Goal: Check status: Check status

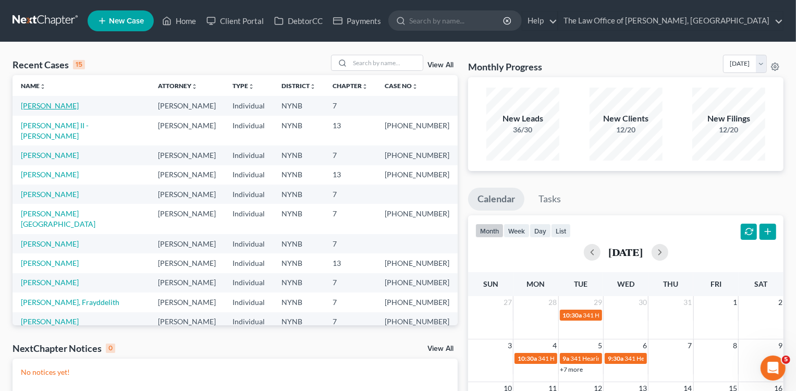
click at [38, 103] on link "[PERSON_NAME]" at bounding box center [50, 105] width 58 height 9
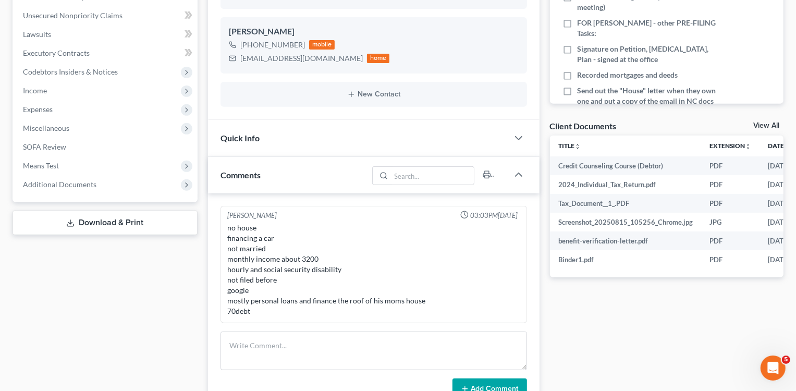
scroll to position [274, 0]
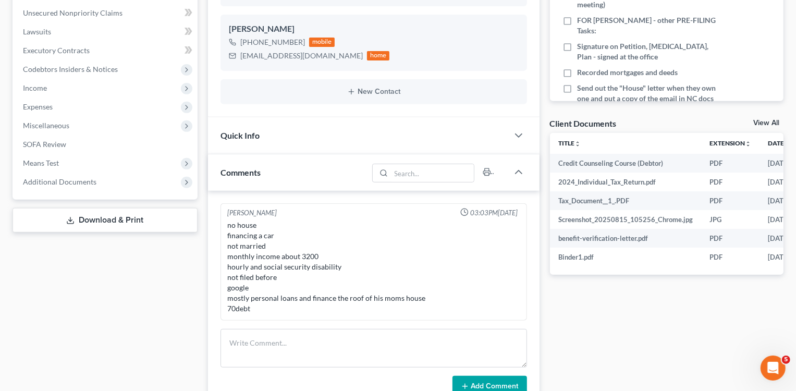
click at [762, 119] on link "View All" at bounding box center [766, 122] width 26 height 7
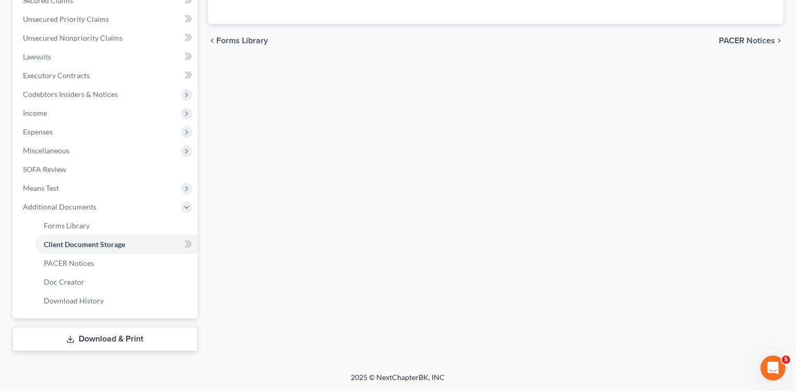
select select "1"
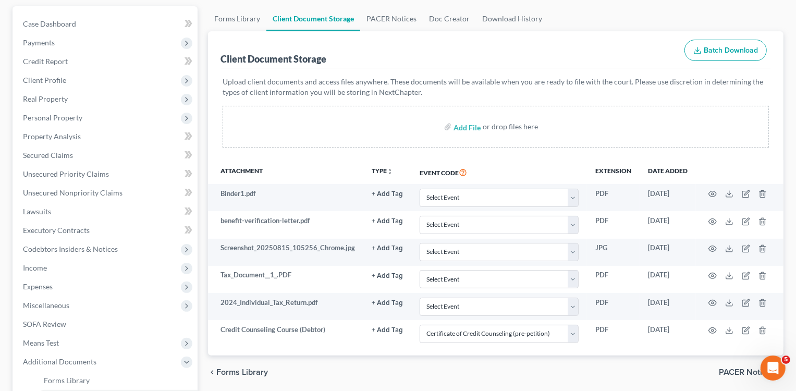
scroll to position [94, 0]
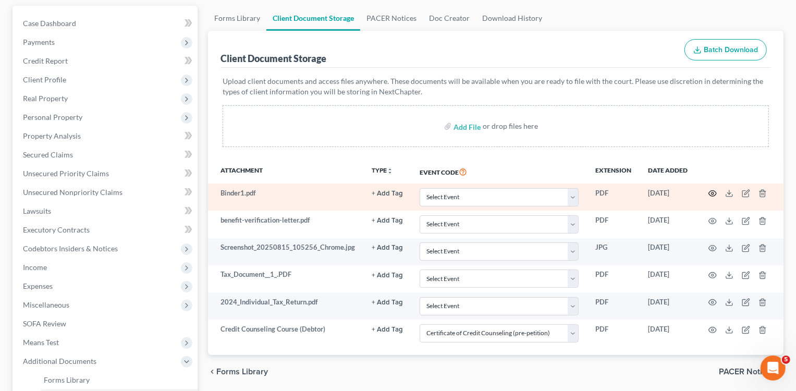
click at [709, 195] on icon "button" at bounding box center [712, 193] width 8 height 8
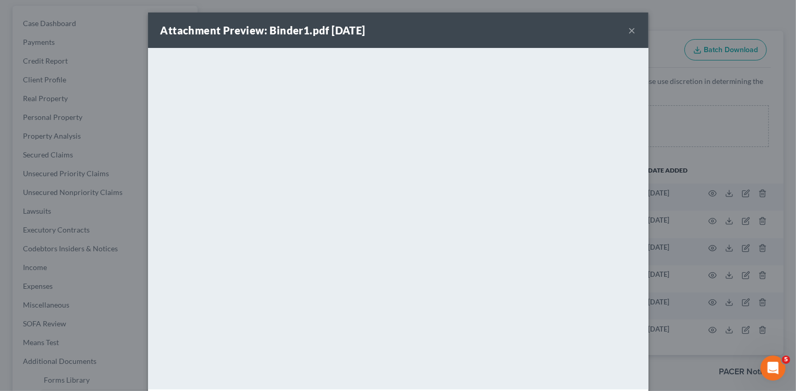
click at [634, 28] on button "×" at bounding box center [631, 30] width 7 height 13
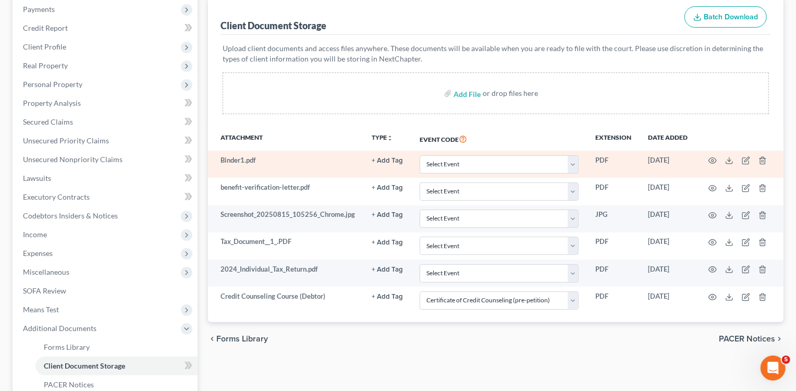
scroll to position [139, 0]
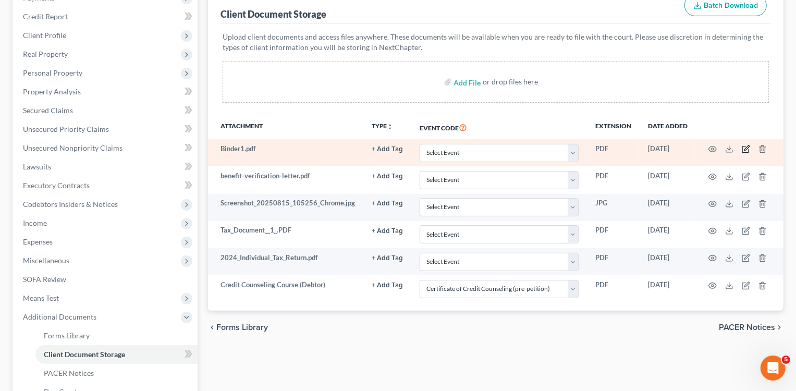
click at [744, 146] on icon "button" at bounding box center [746, 149] width 8 height 8
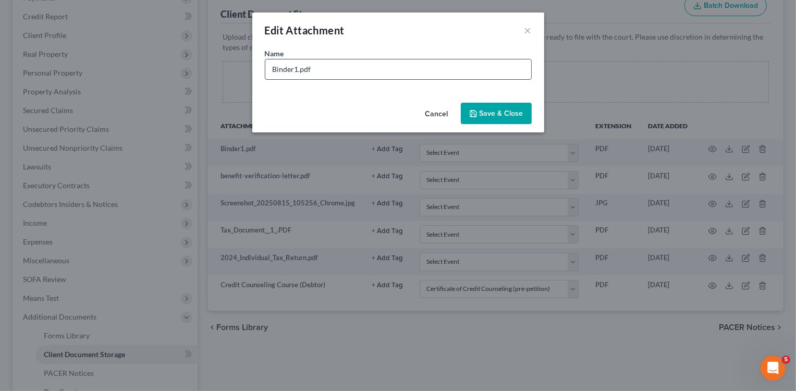
click at [306, 67] on input "Binder1.pdf" at bounding box center [398, 69] width 266 height 20
type input "checking account"
click at [487, 116] on span "Save & Close" at bounding box center [501, 113] width 44 height 9
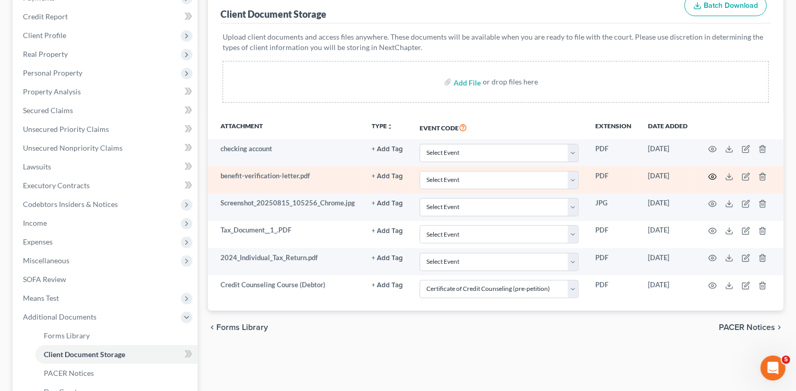
click at [709, 175] on icon "button" at bounding box center [713, 177] width 8 height 6
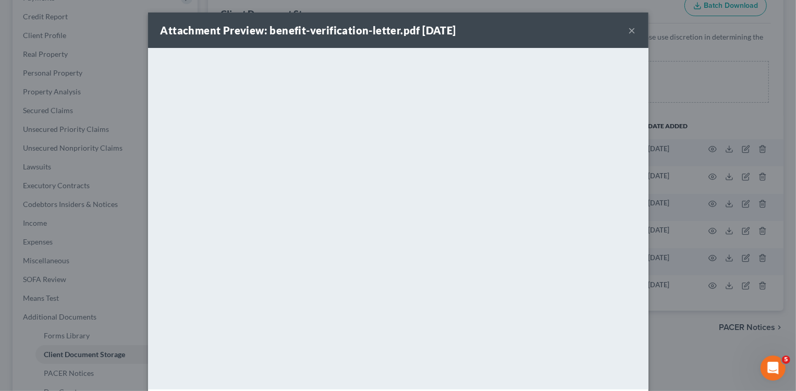
click at [632, 29] on button "×" at bounding box center [631, 30] width 7 height 13
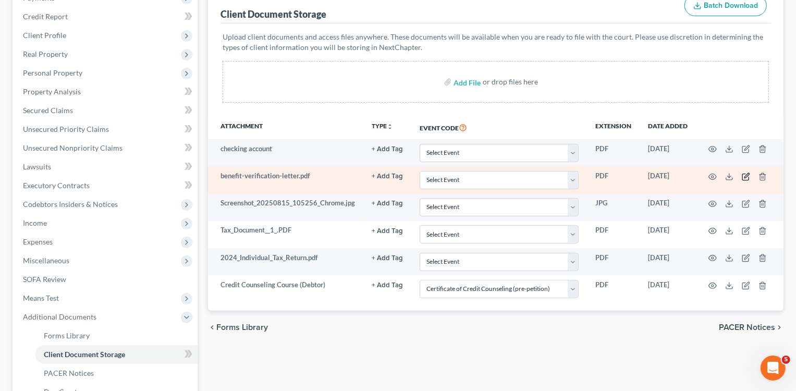
click at [742, 177] on icon "button" at bounding box center [745, 177] width 6 height 6
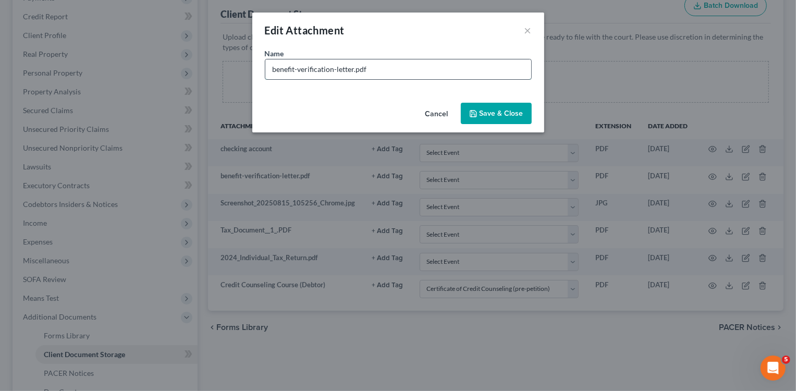
click at [318, 69] on input "benefit-verification-letter.pdf" at bounding box center [398, 69] width 266 height 20
type input "social security benefits"
click at [504, 114] on span "Save & Close" at bounding box center [501, 113] width 44 height 9
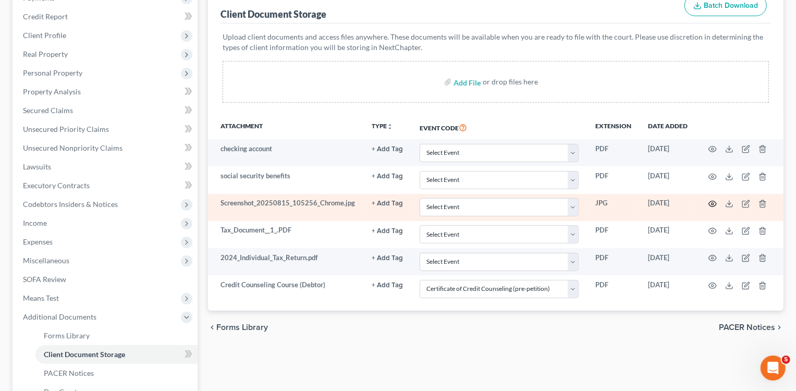
click at [712, 202] on icon "button" at bounding box center [712, 204] width 8 height 8
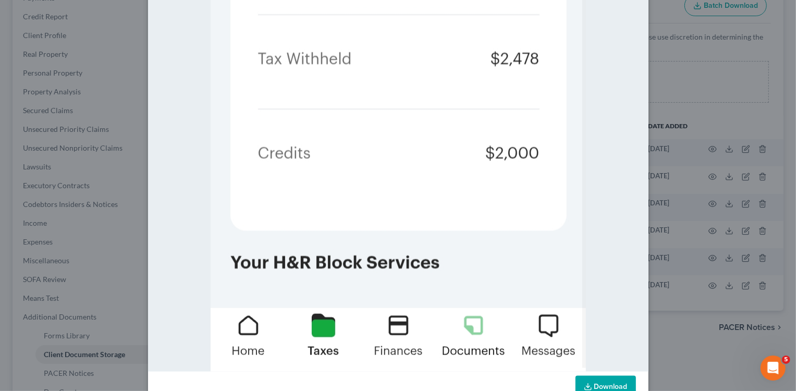
scroll to position [968, 0]
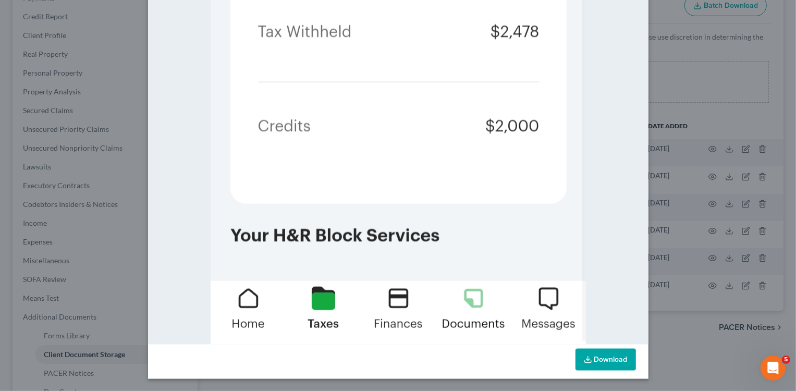
click at [710, 233] on div "Attachment Preview: Screenshot_20250815_105256_Chrome.jpg [DATE] × Download" at bounding box center [398, 195] width 796 height 391
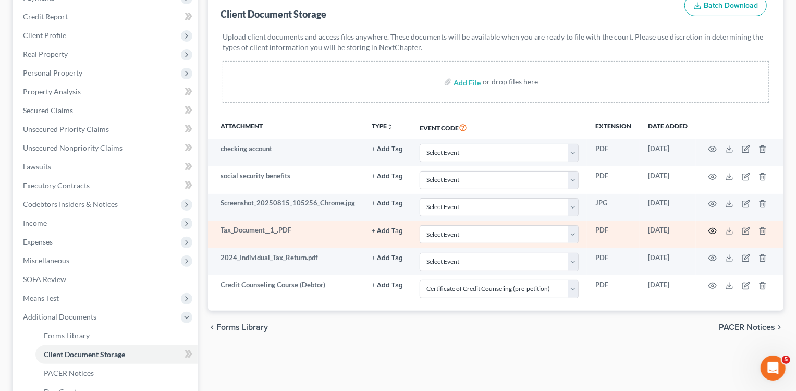
click at [712, 230] on icon "button" at bounding box center [712, 231] width 8 height 8
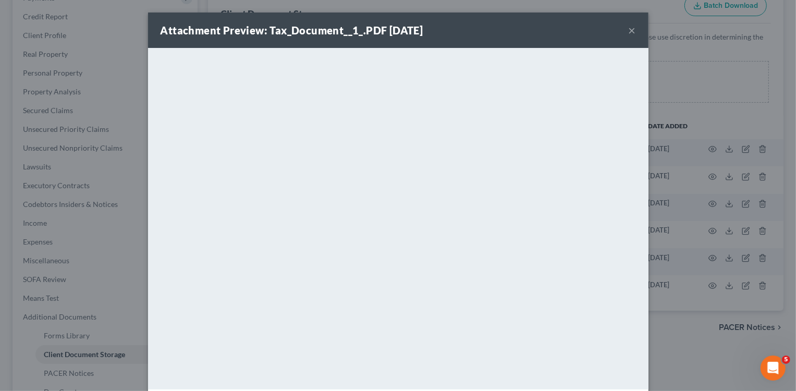
scroll to position [45, 0]
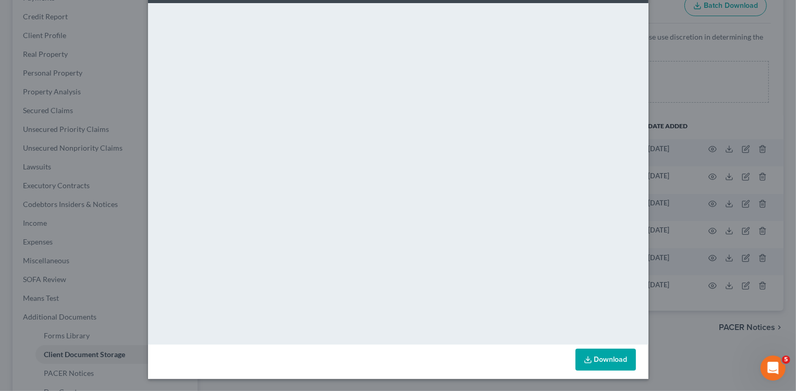
click at [721, 101] on div "Attachment Preview: Tax_Document__1_.PDF [DATE] × <object ng-attr-data='[URL][D…" at bounding box center [398, 195] width 796 height 391
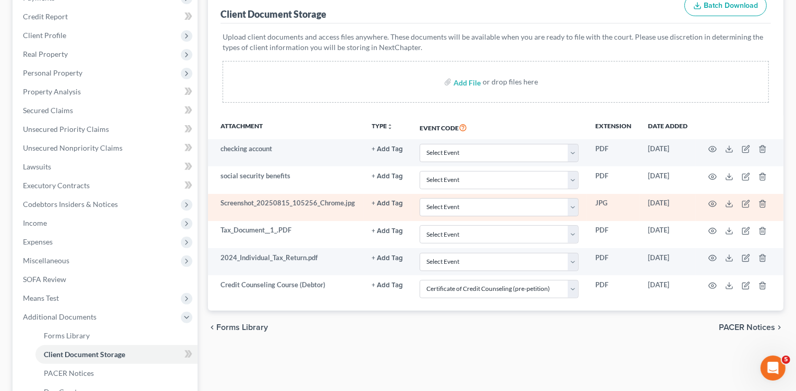
click at [713, 196] on td at bounding box center [740, 207] width 88 height 27
click at [713, 201] on icon "button" at bounding box center [713, 204] width 8 height 6
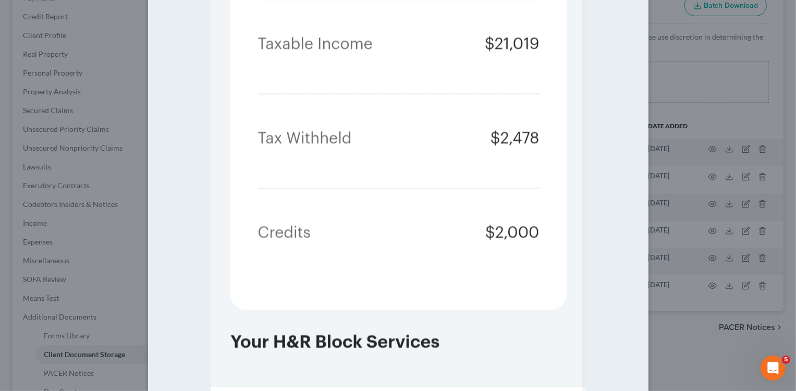
scroll to position [875, 0]
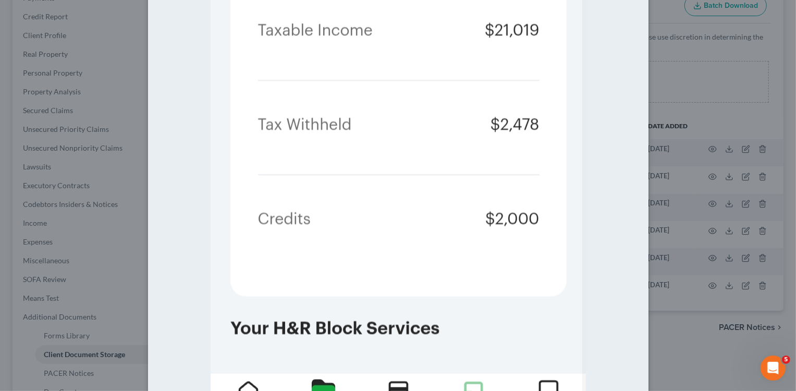
click at [751, 260] on div "Attachment Preview: Screenshot_20250815_105256_Chrome.jpg [DATE] × Download" at bounding box center [398, 195] width 796 height 391
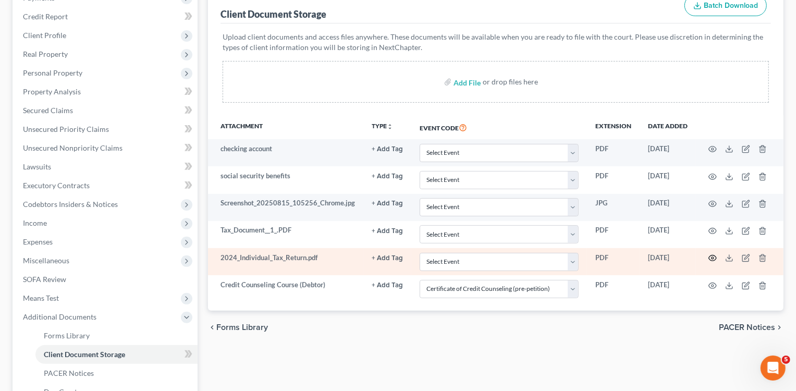
click at [713, 255] on icon "button" at bounding box center [712, 258] width 8 height 8
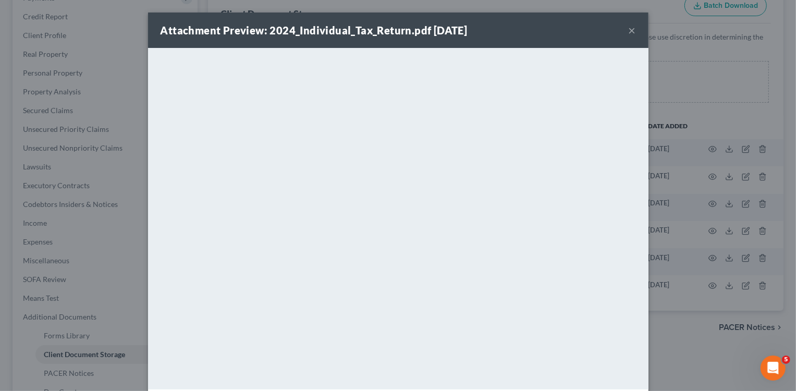
click at [763, 277] on div "Attachment Preview: 2024_Individual_Tax_Return.pdf [DATE] × <object ng-attr-dat…" at bounding box center [398, 195] width 796 height 391
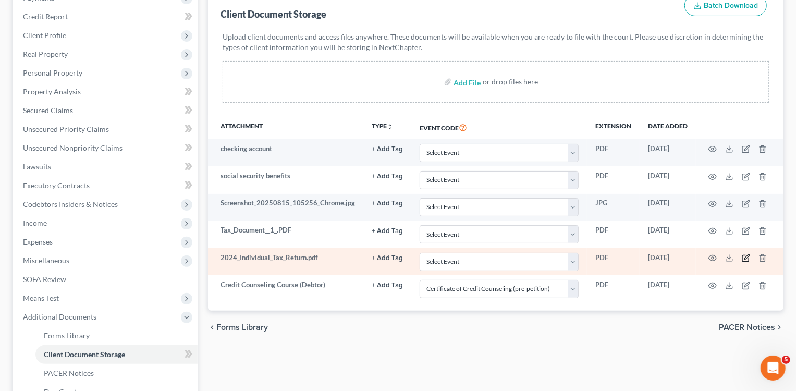
click at [745, 257] on icon "button" at bounding box center [746, 257] width 5 height 5
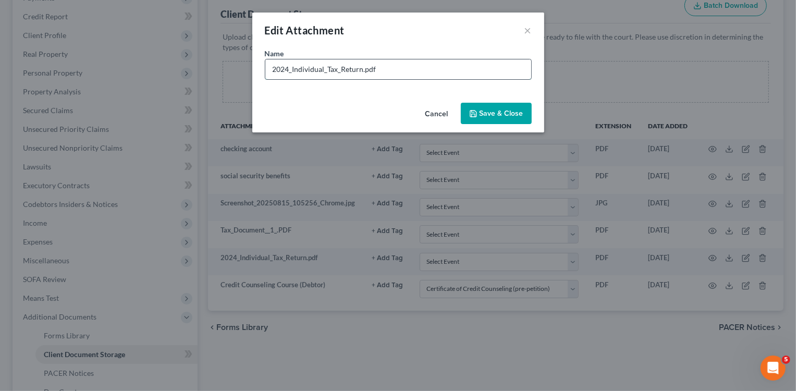
click at [302, 65] on input "2024_Individual_Tax_Return.pdf" at bounding box center [398, 69] width 266 height 20
click at [289, 69] on input "2024_Individual_Tax_Return.pdf" at bounding box center [398, 69] width 266 height 20
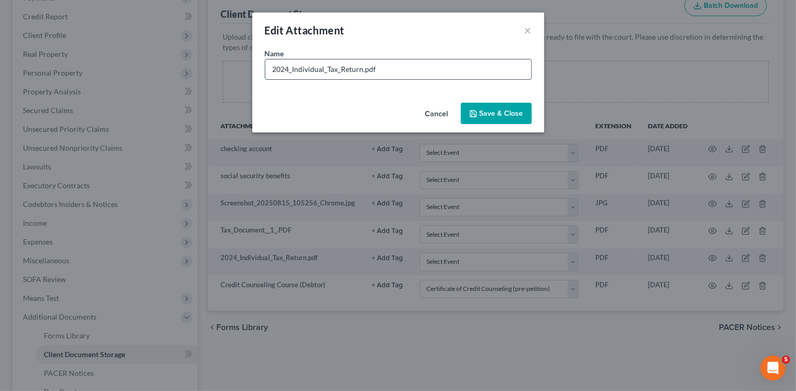
drag, startPoint x: 289, startPoint y: 69, endPoint x: 415, endPoint y: 75, distance: 125.7
click at [415, 75] on input "2024_Individual_Tax_Return.pdf" at bounding box center [398, 69] width 266 height 20
type input "2024 Taxes"
click at [516, 115] on span "Save & Close" at bounding box center [501, 113] width 44 height 9
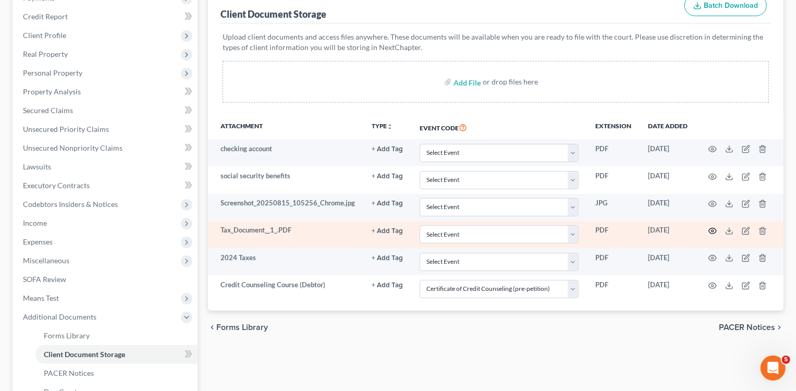
click at [713, 231] on icon "button" at bounding box center [712, 231] width 8 height 8
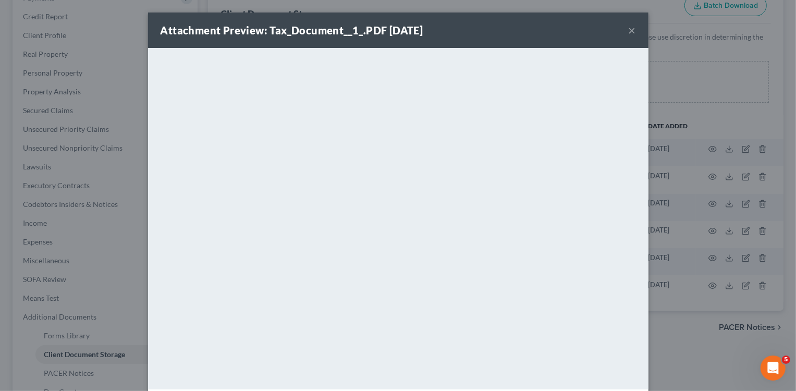
scroll to position [9, 0]
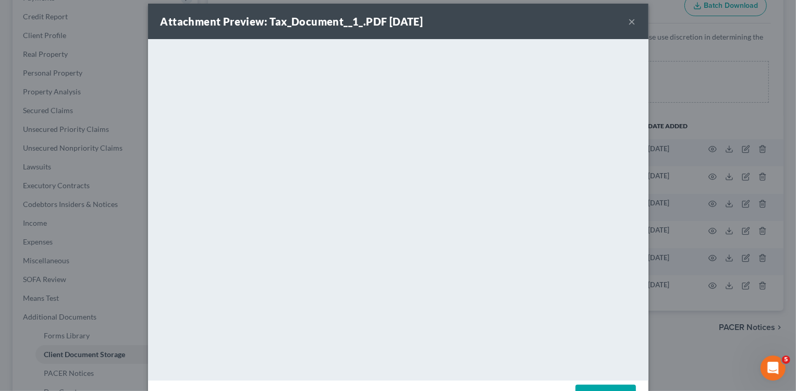
click at [671, 258] on div "Attachment Preview: Tax_Document__1_.PDF [DATE] × <object ng-attr-data='[URL][D…" at bounding box center [398, 195] width 796 height 391
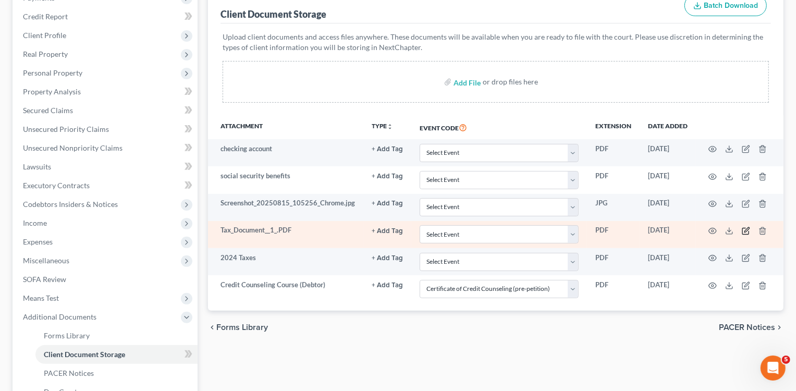
click at [746, 228] on icon "button" at bounding box center [746, 231] width 8 height 8
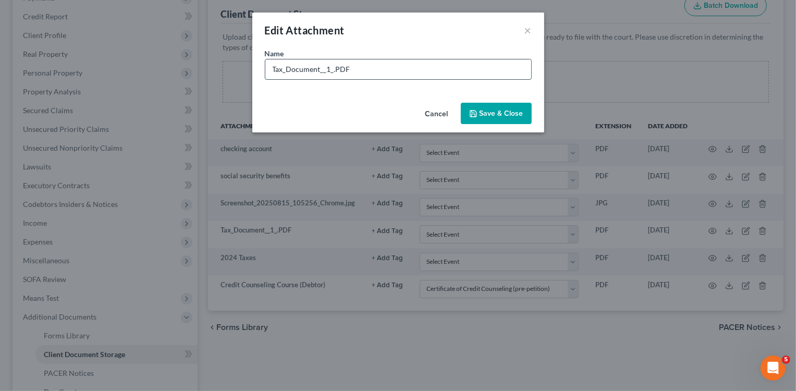
click at [301, 61] on input "Tax_Document__1_.PDF" at bounding box center [398, 69] width 266 height 20
type input "Student Loan Doc"
click at [520, 116] on span "Save & Close" at bounding box center [501, 113] width 44 height 9
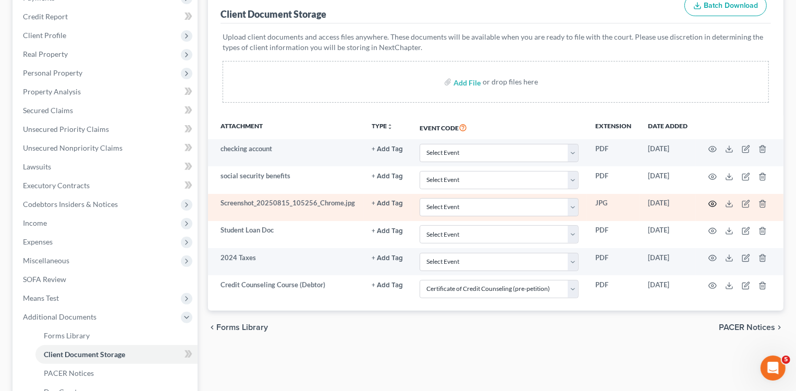
click at [711, 204] on icon "button" at bounding box center [712, 204] width 8 height 8
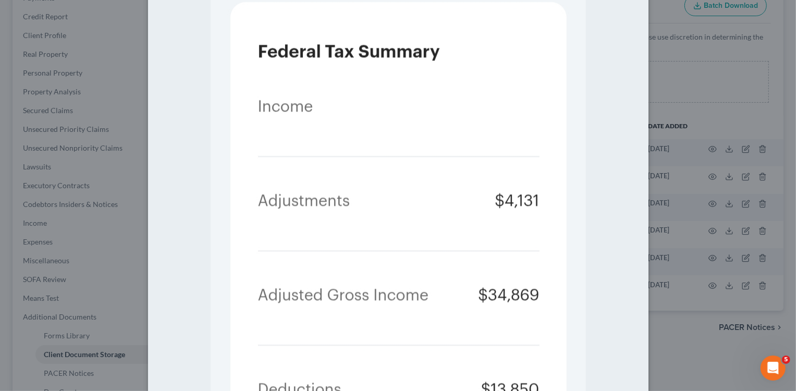
scroll to position [402, 0]
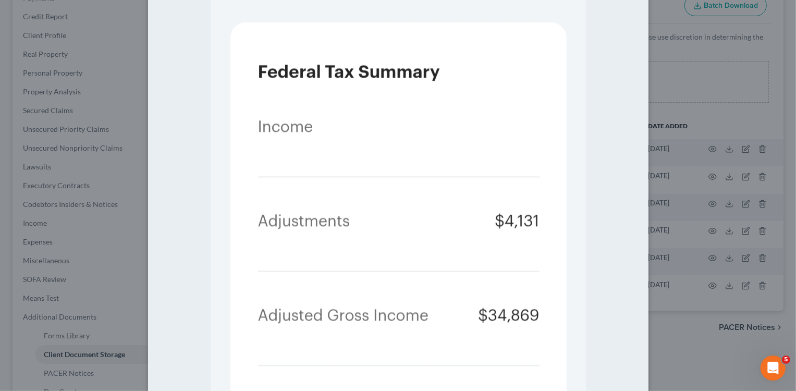
click at [726, 189] on div "Attachment Preview: Screenshot_20250815_105256_Chrome.jpg [DATE] × Download" at bounding box center [398, 195] width 796 height 391
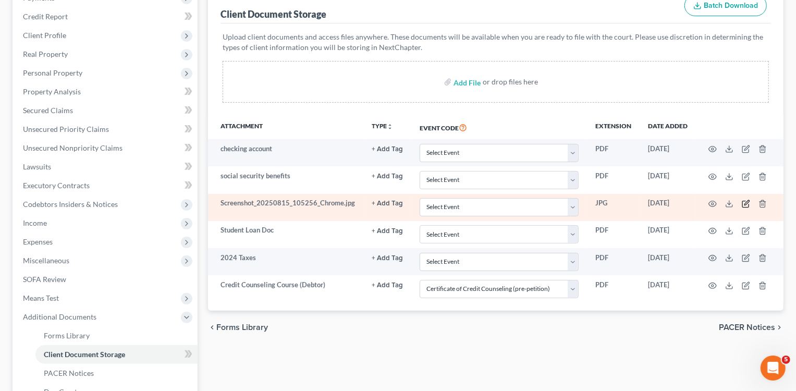
click at [747, 203] on icon "button" at bounding box center [746, 204] width 8 height 8
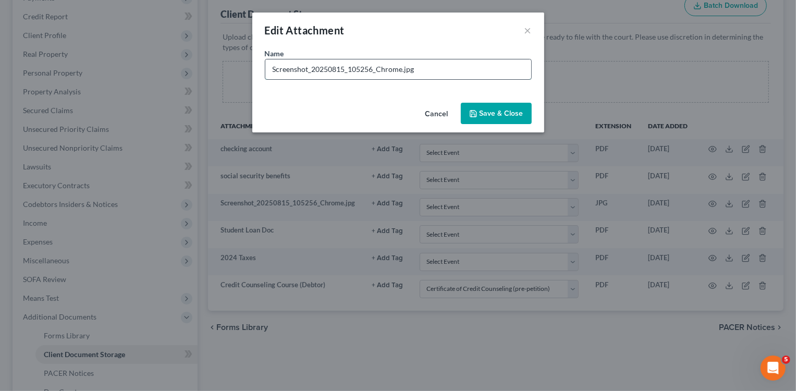
click at [292, 65] on input "Screenshot_20250815_105256_Chrome.jpg" at bounding box center [398, 69] width 266 height 20
type input "2023 Tax Fed Summary"
click at [497, 114] on span "Save & Close" at bounding box center [501, 113] width 44 height 9
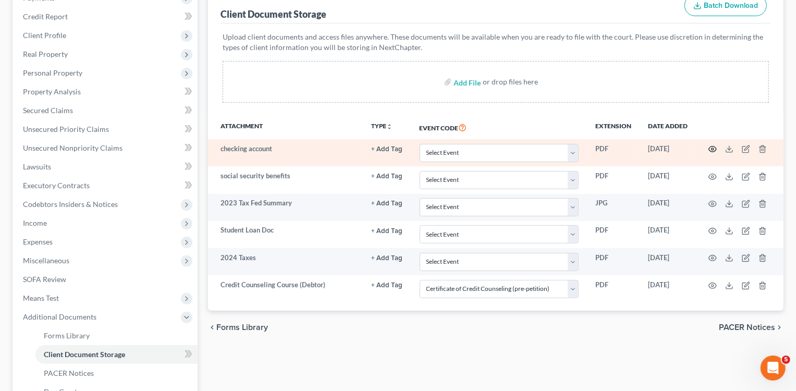
click at [711, 147] on icon "button" at bounding box center [712, 149] width 8 height 8
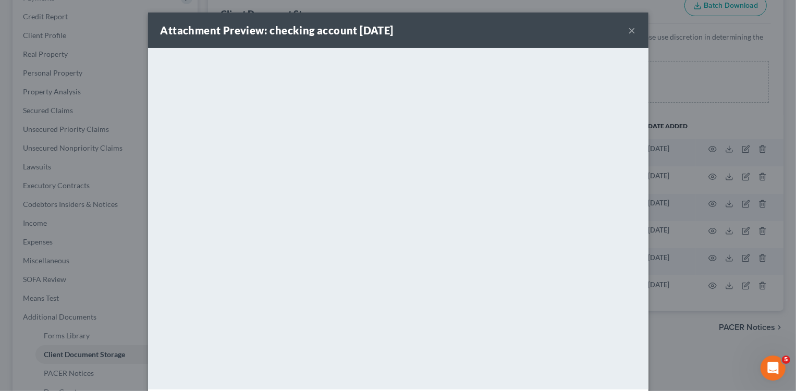
click at [631, 32] on button "×" at bounding box center [631, 30] width 7 height 13
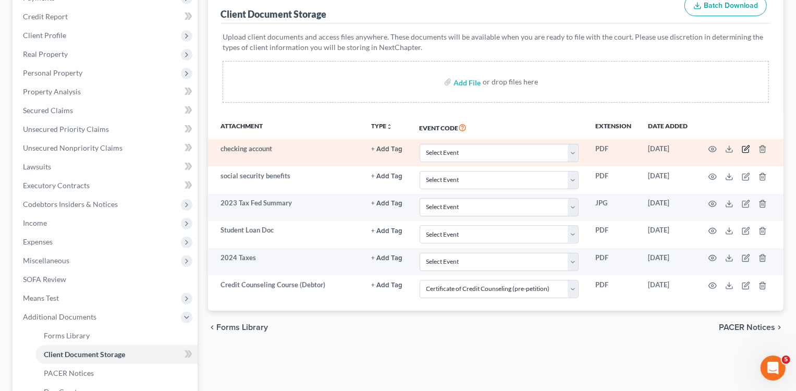
click at [744, 147] on icon "button" at bounding box center [746, 149] width 8 height 8
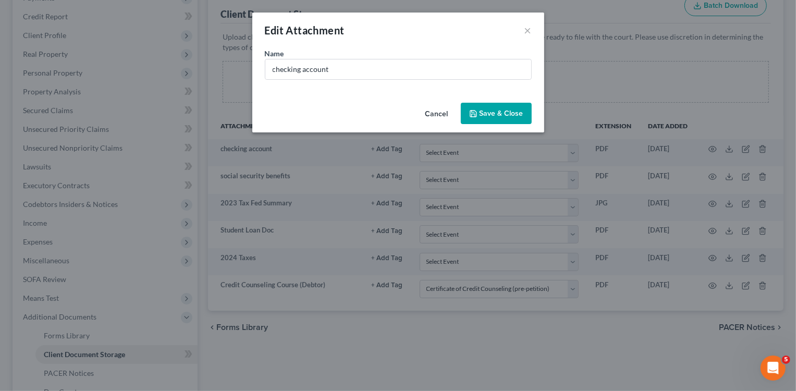
click at [532, 30] on div "Edit Attachment ×" at bounding box center [398, 30] width 292 height 35
click at [524, 29] on button "×" at bounding box center [527, 30] width 7 height 13
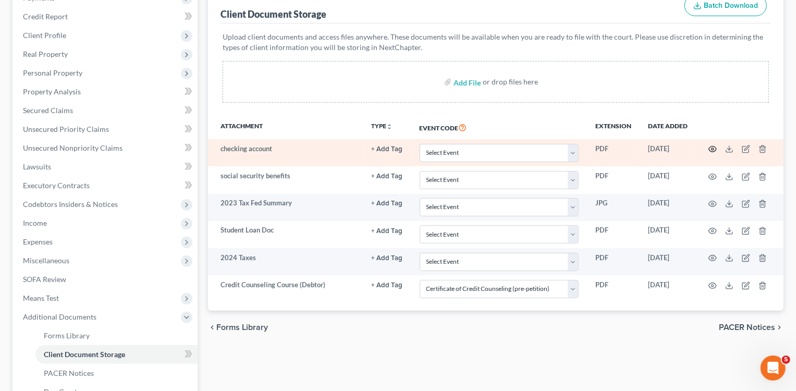
click at [712, 150] on circle "button" at bounding box center [712, 149] width 2 height 2
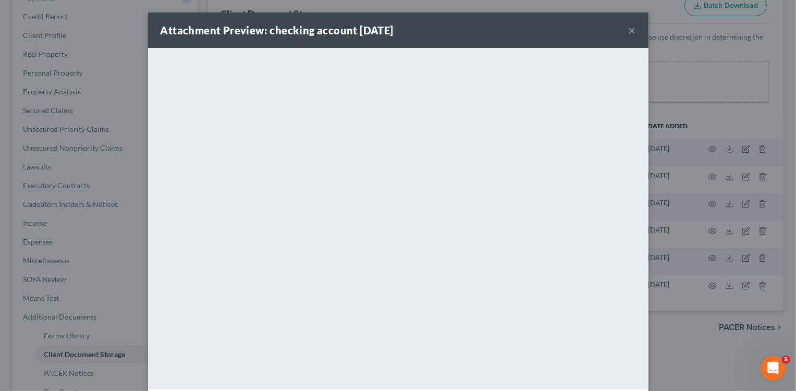
click at [687, 126] on div "Attachment Preview: checking account [DATE] × <object ng-attr-data='[URL][DOMAI…" at bounding box center [398, 195] width 796 height 391
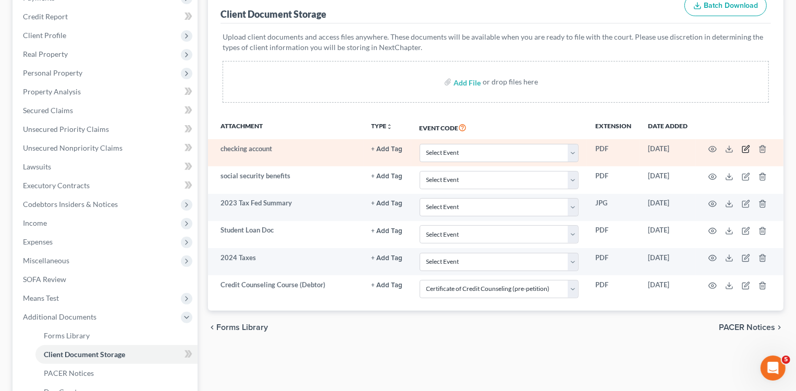
click at [747, 149] on icon "button" at bounding box center [746, 149] width 8 height 8
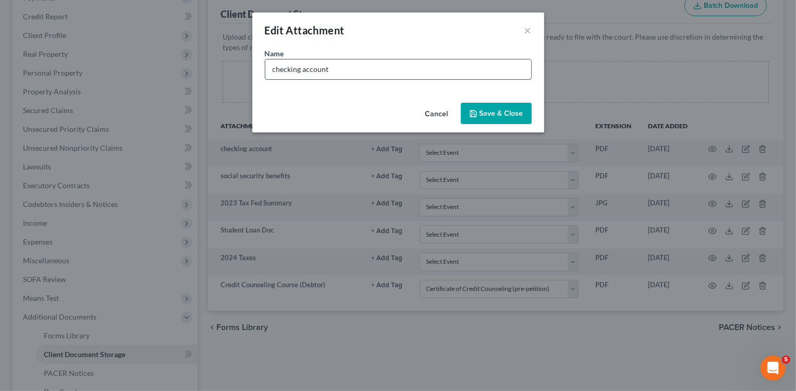
click at [287, 72] on input "checking account" at bounding box center [398, 69] width 266 height 20
type input "banks"
click at [474, 112] on polyline "button" at bounding box center [472, 111] width 3 height 2
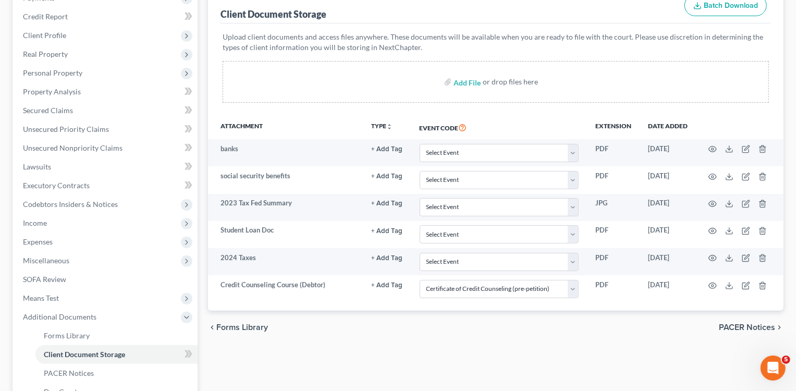
click at [203, 135] on div "Forms Library Client Document Storage PACER Notices Doc Creator Download Histor…" at bounding box center [496, 211] width 586 height 500
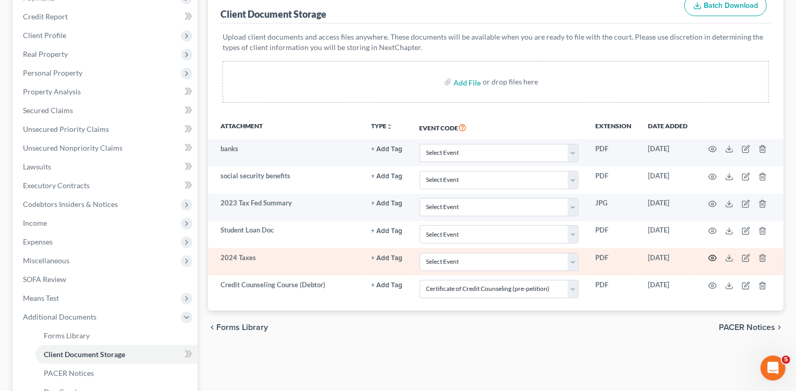
click at [716, 258] on icon "button" at bounding box center [712, 258] width 8 height 8
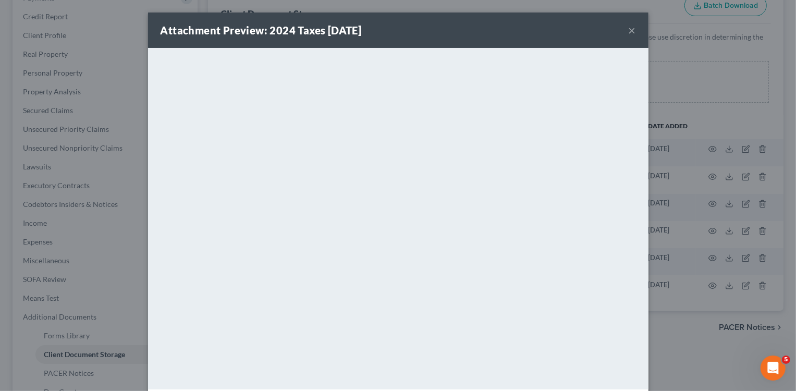
click at [110, 136] on div "Attachment Preview: 2024 Taxes [DATE] × <object ng-attr-data='[URL][DOMAIN_NAME…" at bounding box center [398, 195] width 796 height 391
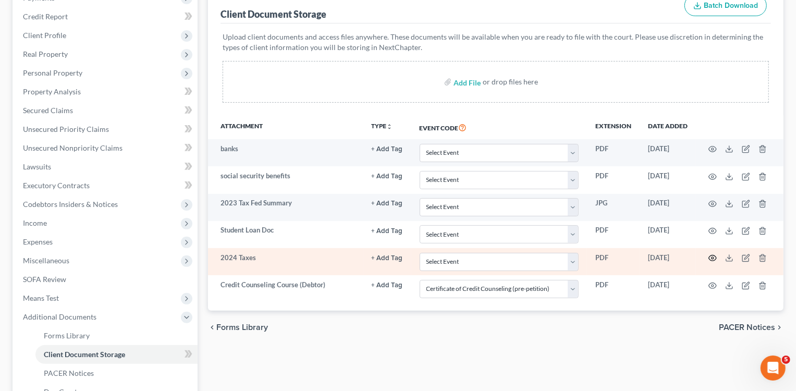
click at [710, 257] on icon "button" at bounding box center [712, 258] width 8 height 8
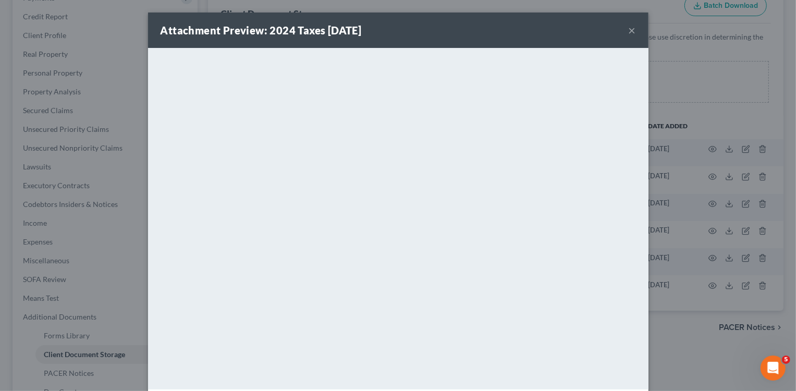
click at [632, 34] on button "×" at bounding box center [631, 30] width 7 height 13
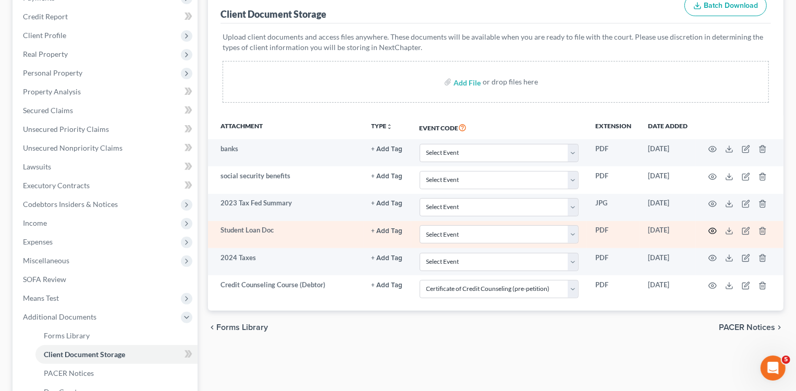
click at [711, 231] on icon "button" at bounding box center [712, 231] width 8 height 8
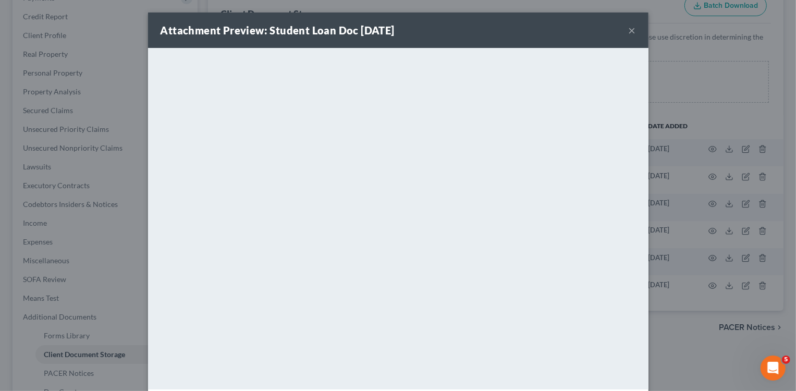
click at [633, 31] on button "×" at bounding box center [631, 30] width 7 height 13
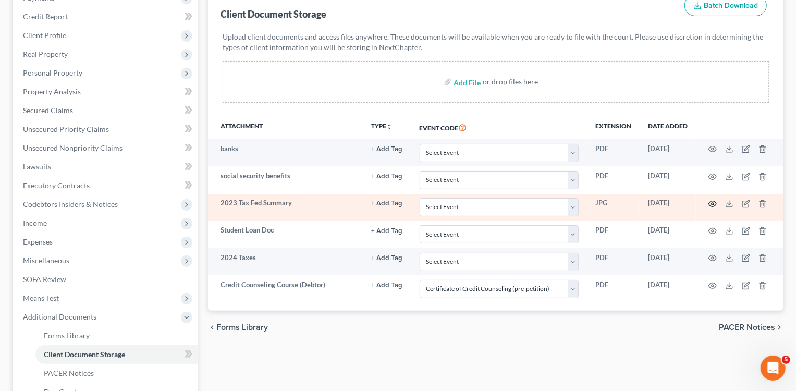
click at [710, 201] on icon "button" at bounding box center [713, 204] width 8 height 6
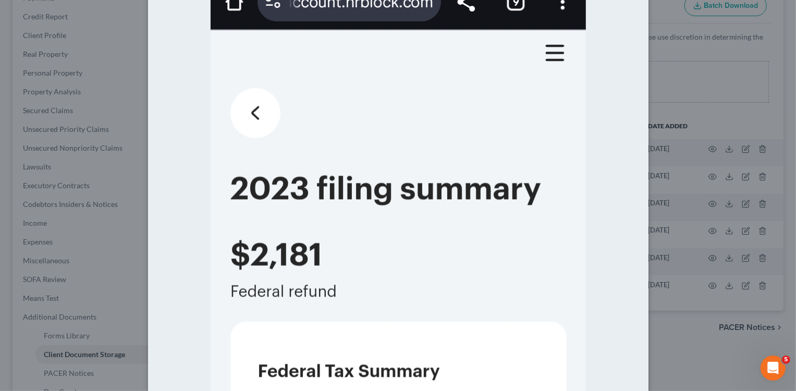
scroll to position [0, 0]
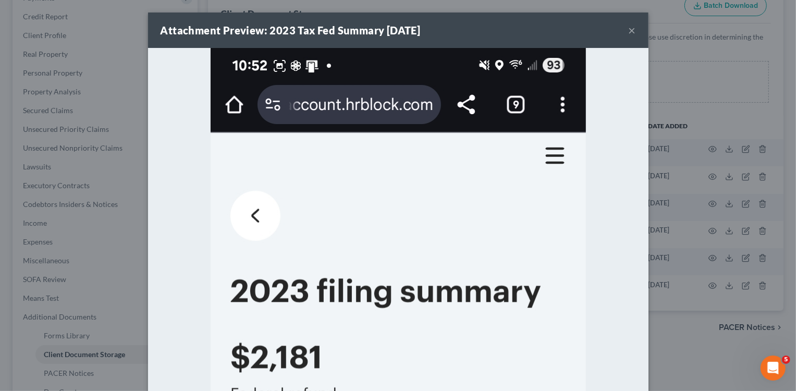
click at [632, 30] on button "×" at bounding box center [631, 30] width 7 height 13
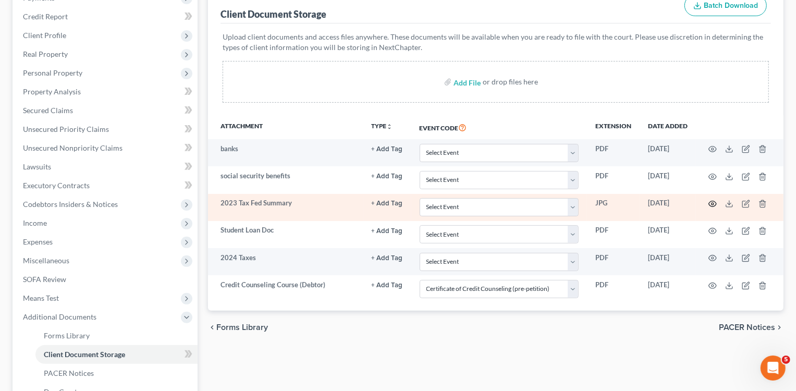
click at [712, 201] on icon "button" at bounding box center [712, 204] width 8 height 8
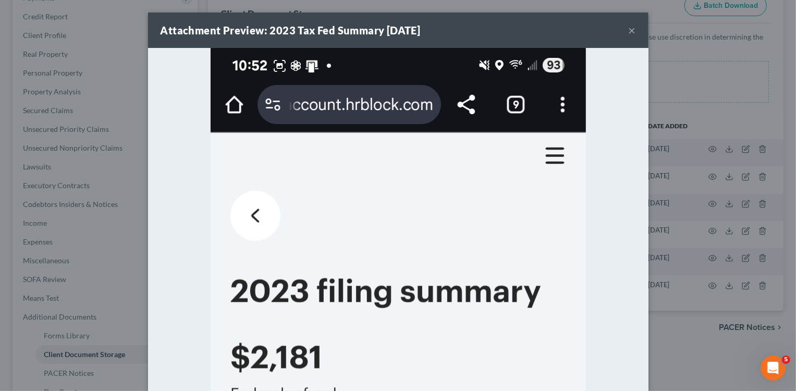
click at [707, 57] on div "Attachment Preview: 2023 Tax Fed Summary [DATE] × Download" at bounding box center [398, 195] width 796 height 391
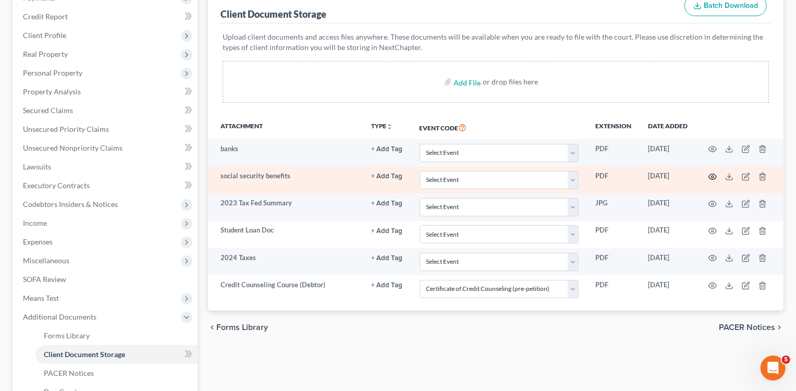
click at [711, 174] on icon "button" at bounding box center [712, 176] width 8 height 8
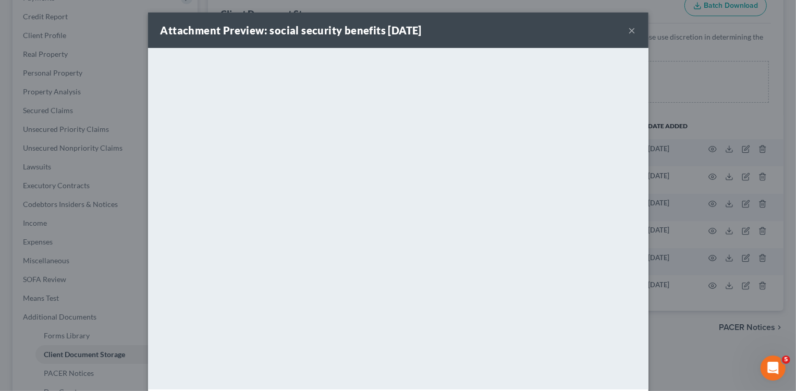
click at [128, 56] on div "Attachment Preview: social security benefits [DATE] × <object ng-attr-data='[UR…" at bounding box center [398, 195] width 796 height 391
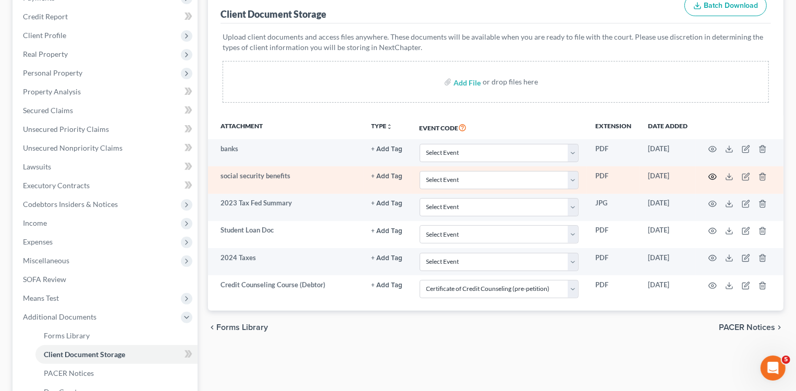
click at [711, 176] on circle "button" at bounding box center [712, 177] width 2 height 2
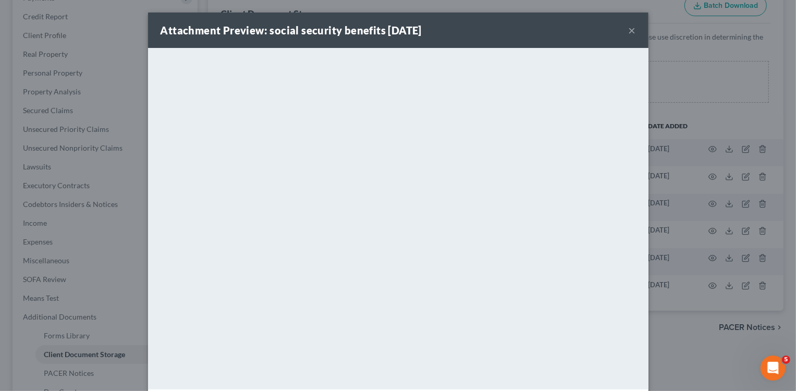
click at [628, 28] on button "×" at bounding box center [631, 30] width 7 height 13
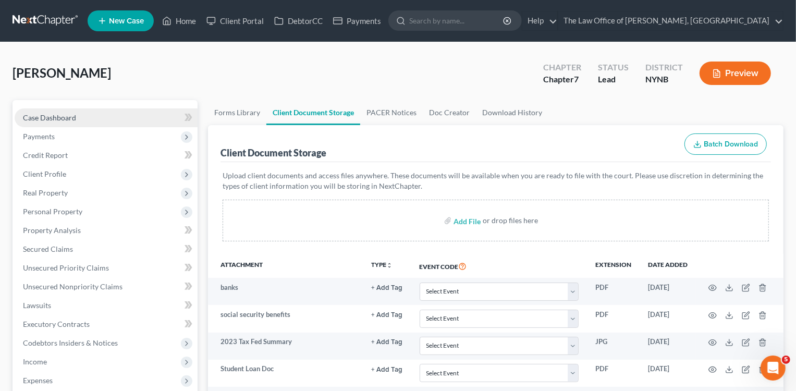
click at [58, 113] on span "Case Dashboard" at bounding box center [49, 117] width 53 height 9
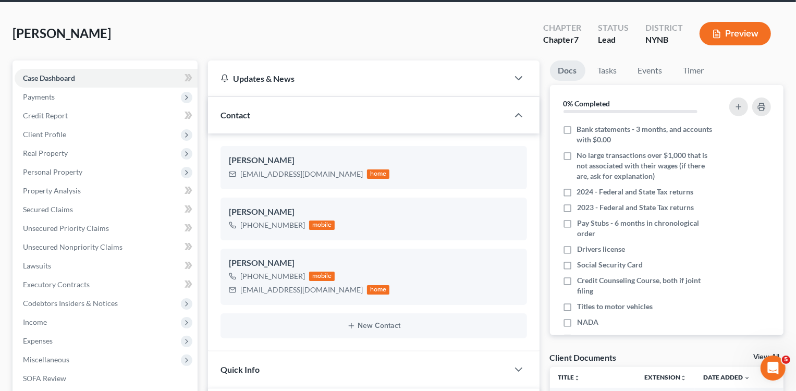
scroll to position [41, 0]
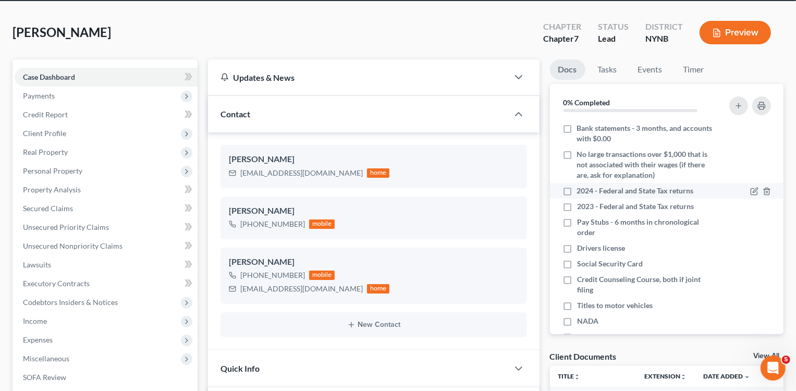
click at [577, 190] on label "2024 - Federal and State Tax returns" at bounding box center [635, 191] width 117 height 10
click at [581, 190] on input "2024 - Federal and State Tax returns" at bounding box center [584, 189] width 7 height 7
checkbox input "true"
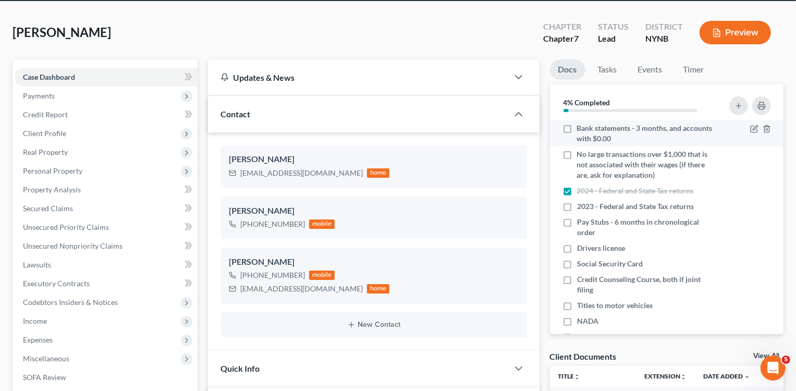
click at [577, 127] on label "Bank statements - 3 months, and accounts with $0.00" at bounding box center [646, 133] width 139 height 21
click at [581, 127] on input "Bank statements - 3 months, and accounts with $0.00" at bounding box center [584, 126] width 7 height 7
checkbox input "true"
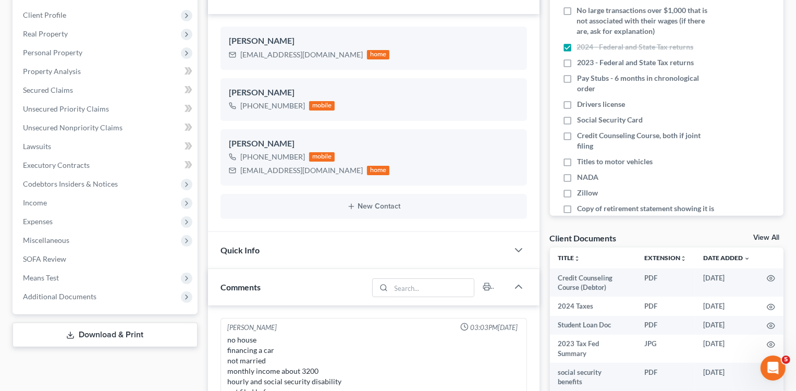
scroll to position [180, 0]
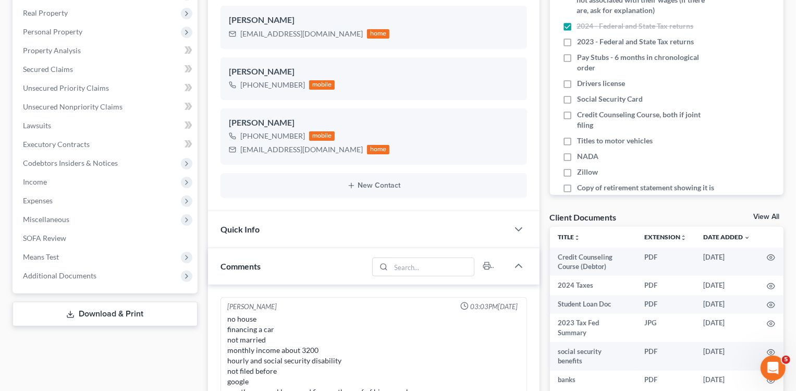
click at [770, 217] on link "View All" at bounding box center [766, 216] width 26 height 7
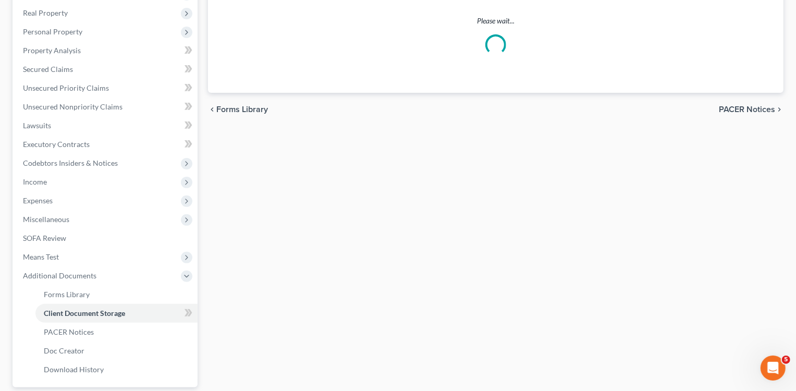
scroll to position [135, 0]
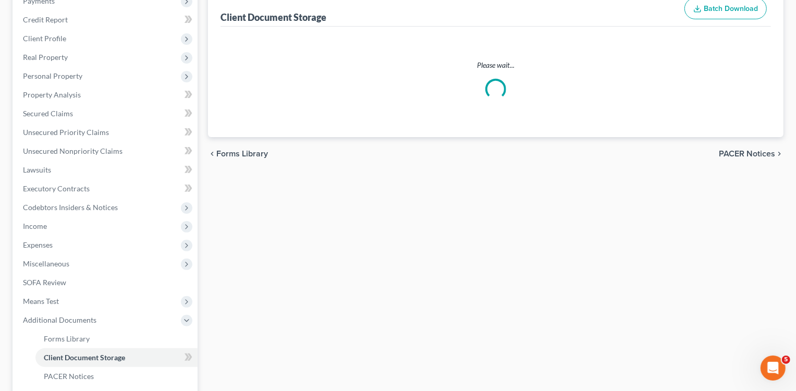
select select "1"
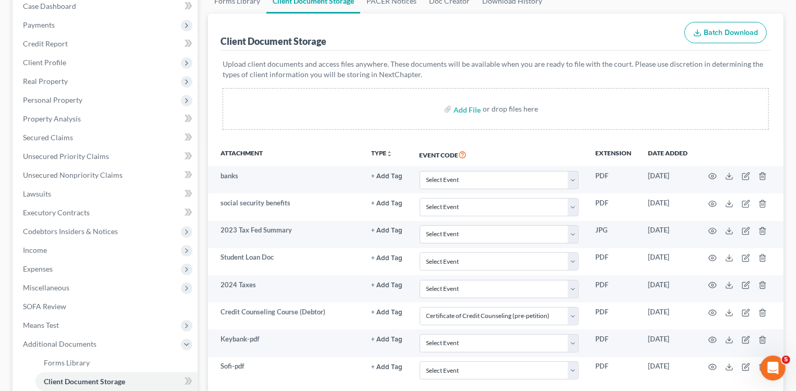
scroll to position [116, 0]
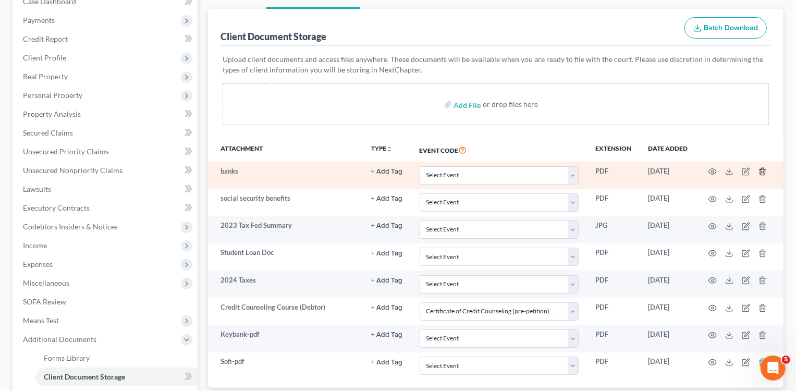
click at [761, 169] on icon "button" at bounding box center [762, 171] width 8 height 8
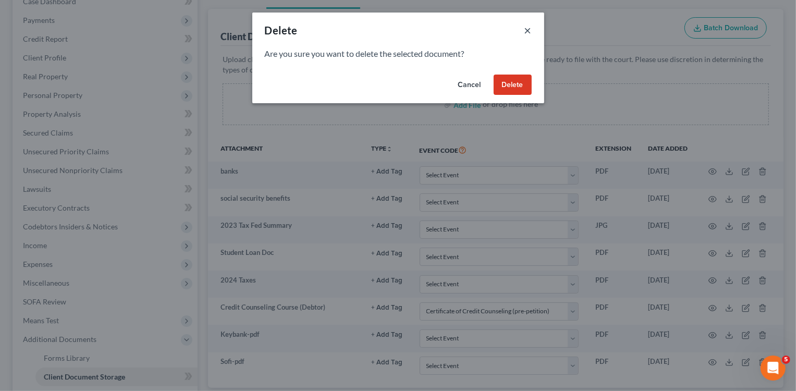
click at [525, 31] on button "×" at bounding box center [527, 30] width 7 height 13
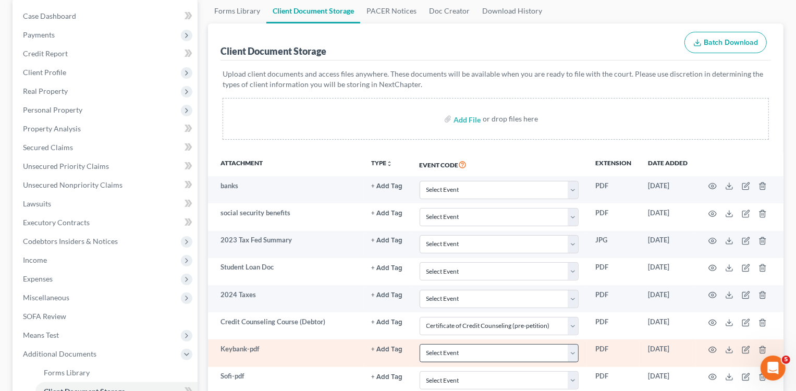
scroll to position [247, 0]
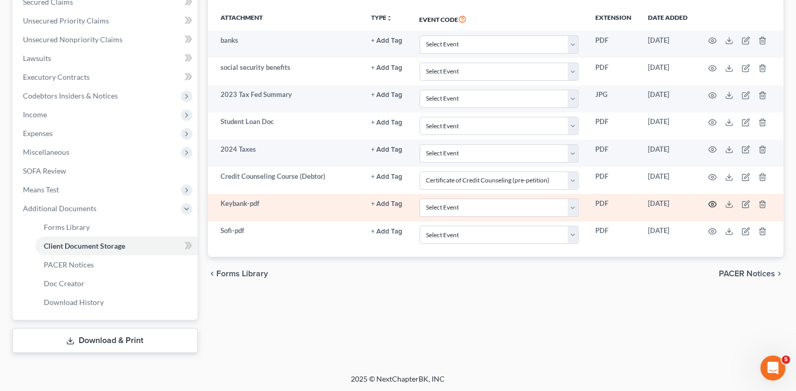
click at [713, 202] on icon "button" at bounding box center [712, 204] width 8 height 8
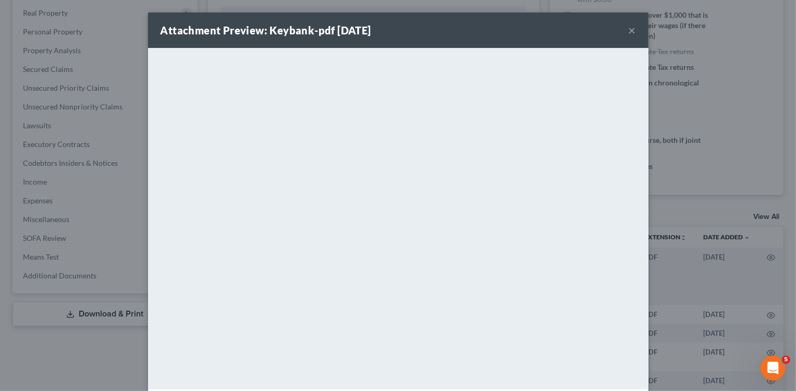
scroll to position [45, 0]
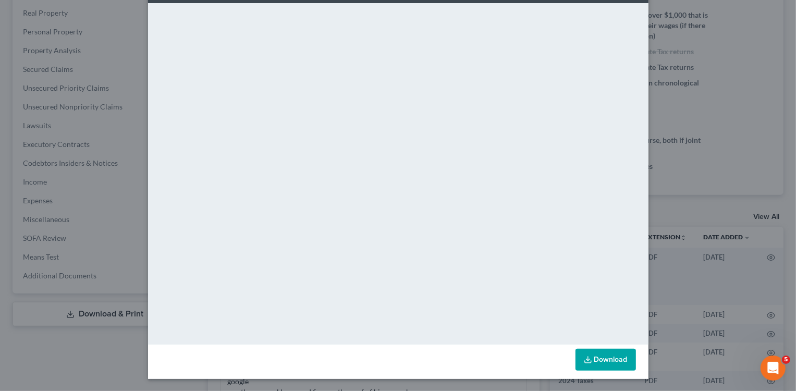
click at [671, 231] on div "Attachment Preview: Keybank-pdf [DATE] × <object ng-attr-data='[URL][DOMAIN_NAM…" at bounding box center [398, 195] width 796 height 391
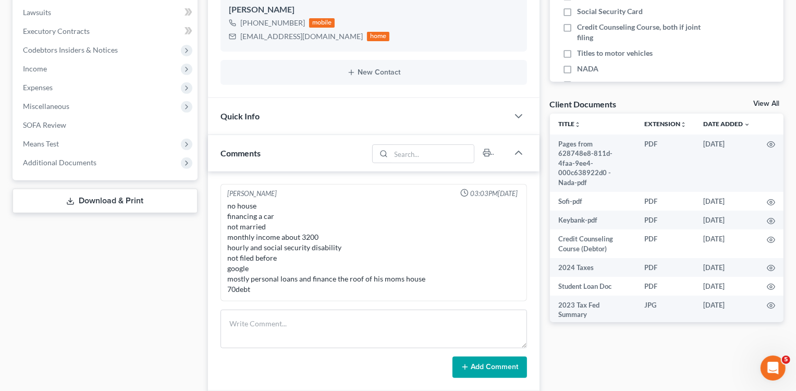
scroll to position [297, 0]
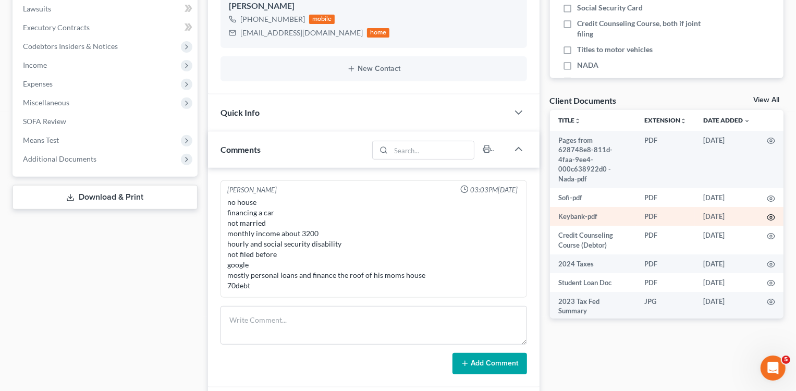
click at [771, 213] on icon "button" at bounding box center [771, 217] width 8 height 8
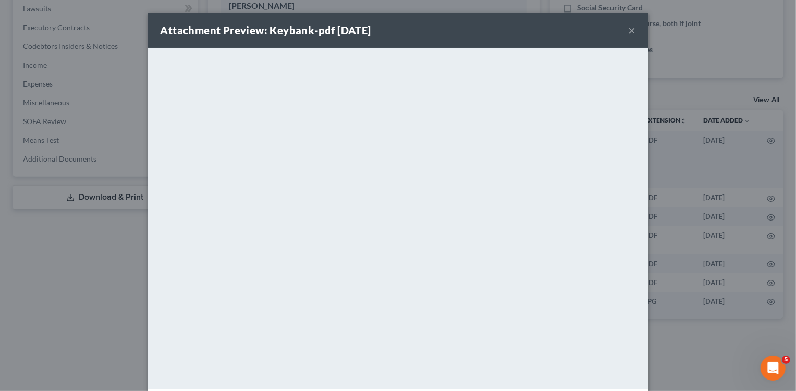
click at [692, 69] on div "Attachment Preview: Keybank-pdf [DATE] × <object ng-attr-data='[URL][DOMAIN_NAM…" at bounding box center [398, 195] width 796 height 391
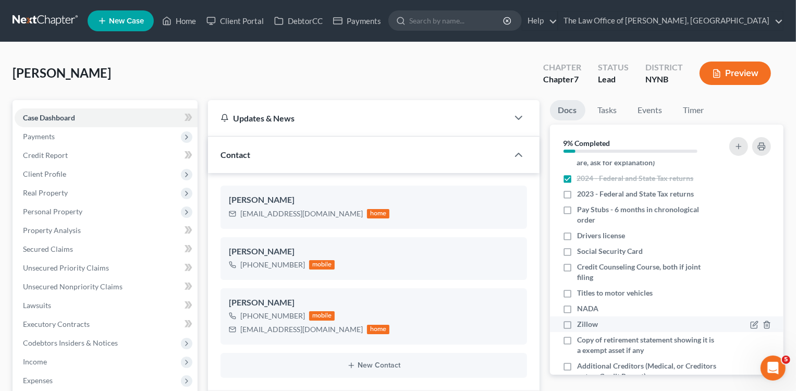
scroll to position [0, 0]
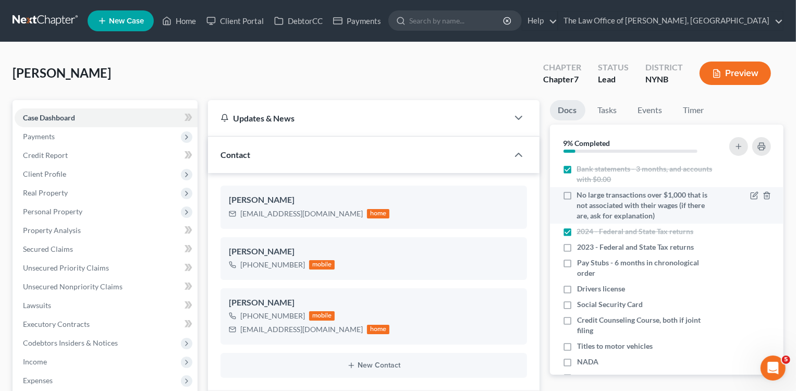
click at [577, 193] on label "No large transactions over $1,000 that is not associated with their wages (if t…" at bounding box center [646, 205] width 139 height 31
click at [581, 193] on input "No large transactions over $1,000 that is not associated with their wages (if t…" at bounding box center [584, 193] width 7 height 7
checkbox input "true"
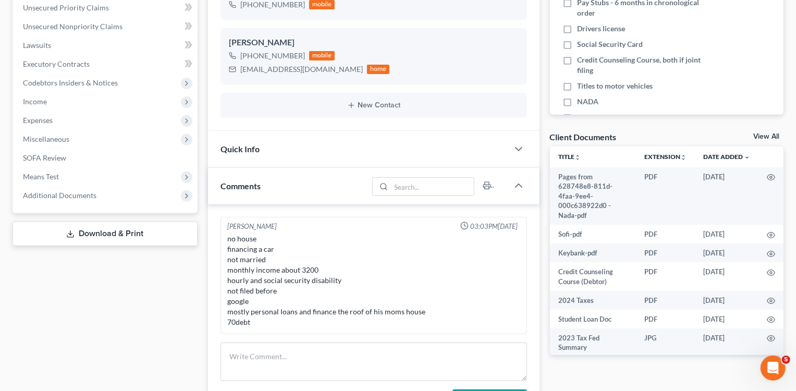
scroll to position [261, 0]
click at [577, 58] on label "Credit Counseling Course, both if joint filing" at bounding box center [646, 64] width 139 height 21
click at [581, 58] on input "Credit Counseling Course, both if joint filing" at bounding box center [584, 57] width 7 height 7
checkbox input "true"
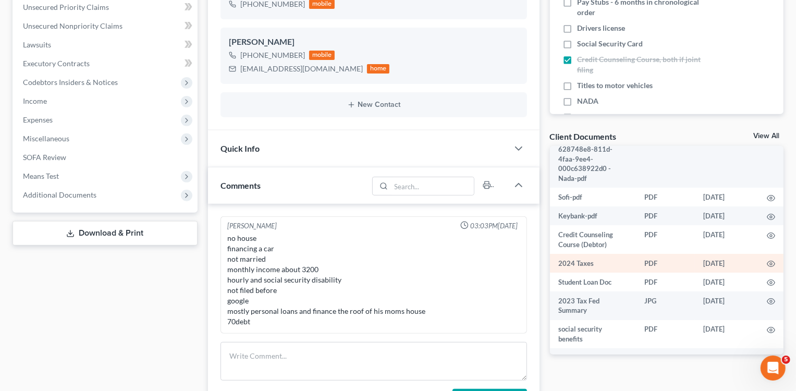
scroll to position [0, 0]
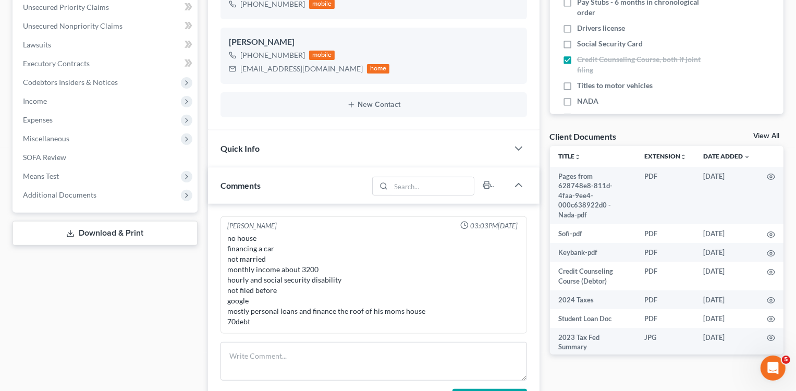
click at [756, 134] on link "View All" at bounding box center [766, 135] width 26 height 7
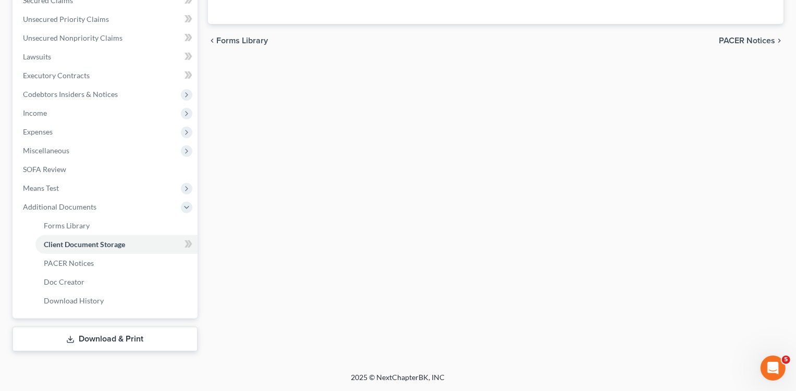
scroll to position [153, 0]
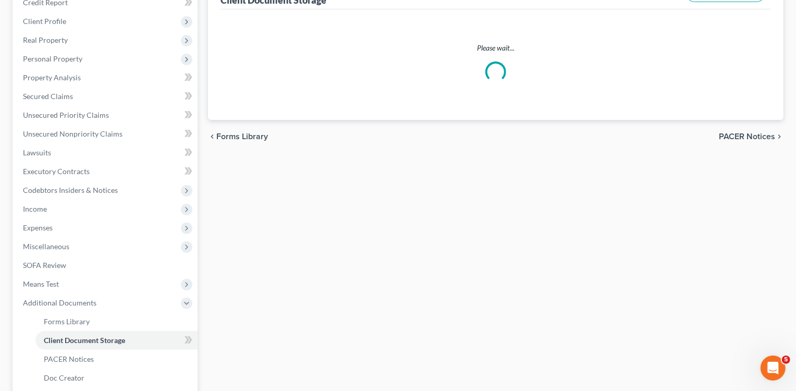
select select "1"
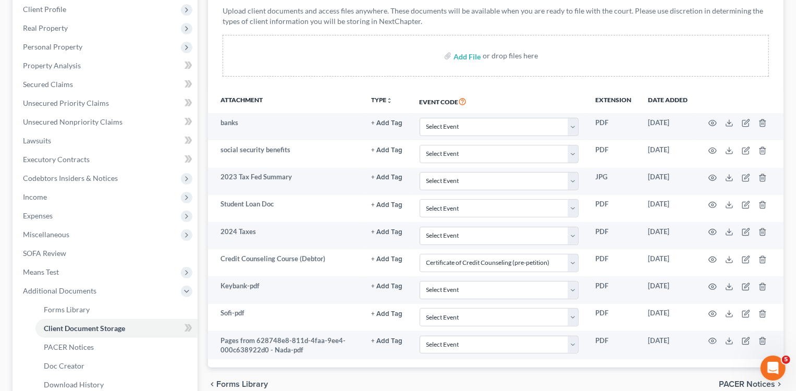
scroll to position [165, 0]
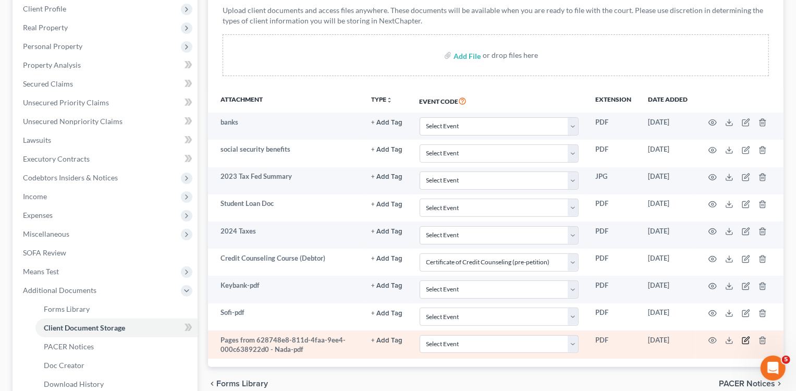
click at [746, 337] on icon "button" at bounding box center [746, 340] width 8 height 8
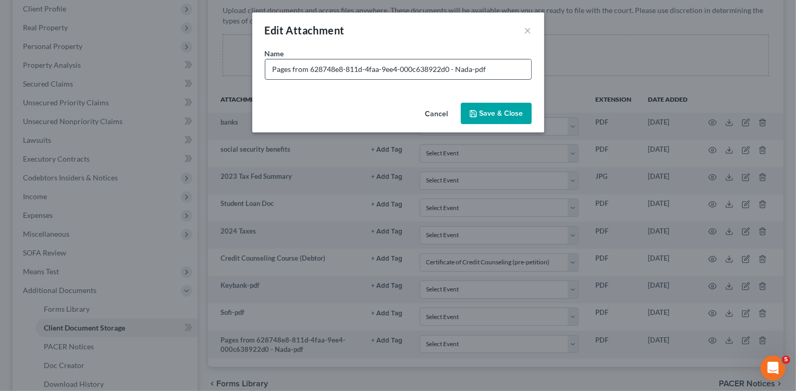
click at [372, 70] on input "Pages from 628748e8-811d-4faa-9ee4-000c638922d0 - Nada-pdf" at bounding box center [398, 69] width 266 height 20
type input "Nada"
click at [486, 114] on span "Save & Close" at bounding box center [501, 113] width 44 height 9
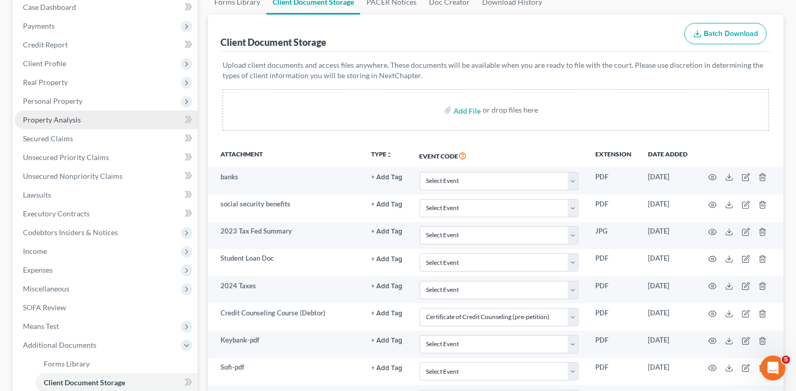
scroll to position [22, 0]
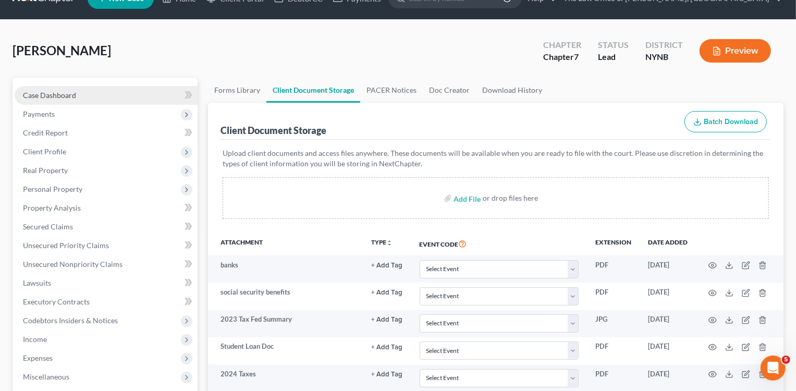
click at [78, 91] on link "Case Dashboard" at bounding box center [106, 95] width 183 height 19
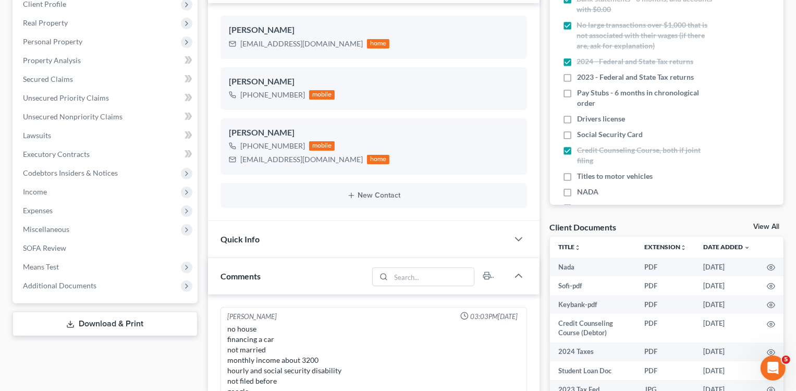
scroll to position [882, 0]
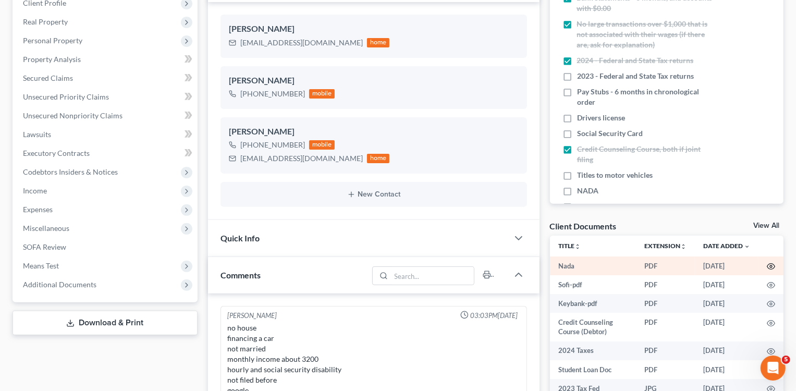
click at [769, 264] on icon "button" at bounding box center [771, 266] width 8 height 8
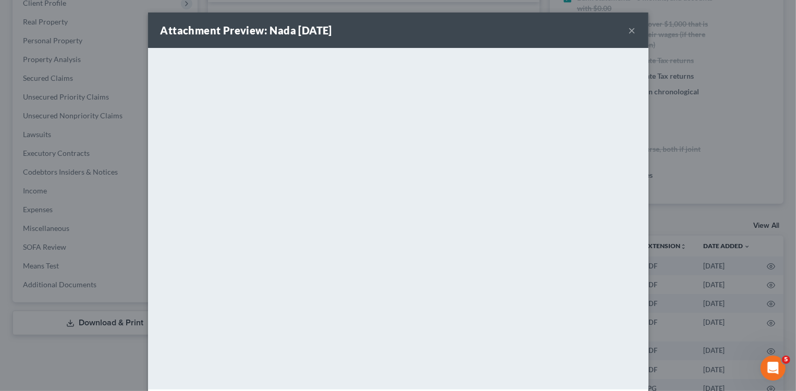
click at [706, 207] on div "Attachment Preview: Nada [DATE] × <object ng-attr-data='[URL][DOMAIN_NAME]' typ…" at bounding box center [398, 195] width 796 height 391
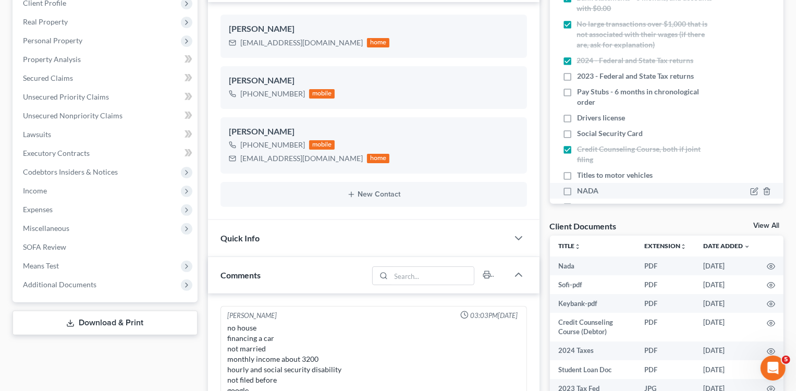
click at [577, 192] on label "NADA" at bounding box center [587, 191] width 21 height 10
click at [581, 192] on input "NADA" at bounding box center [584, 189] width 7 height 7
checkbox input "true"
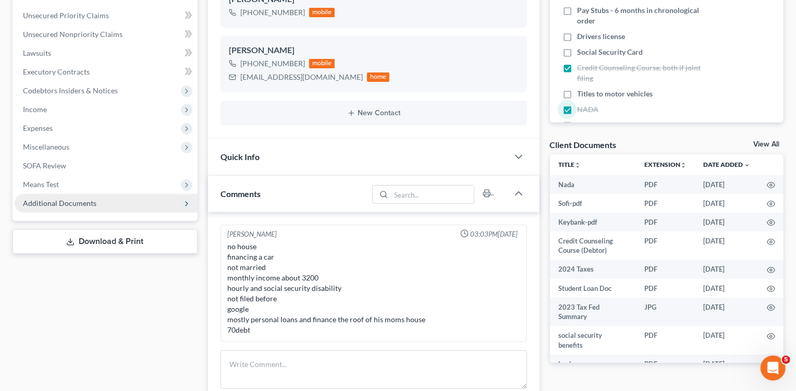
scroll to position [0, 0]
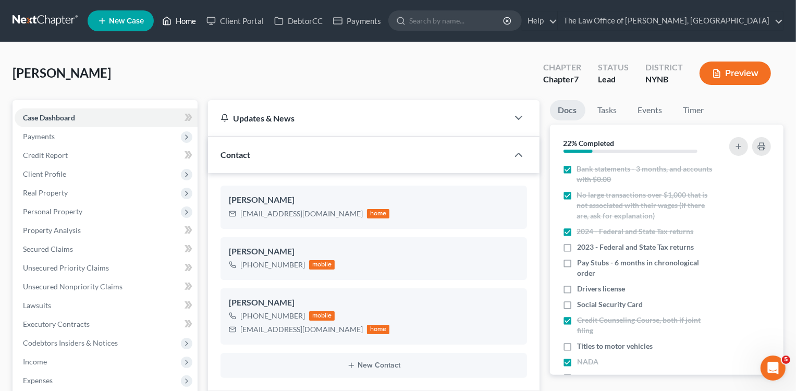
click at [178, 15] on link "Home" at bounding box center [179, 20] width 44 height 19
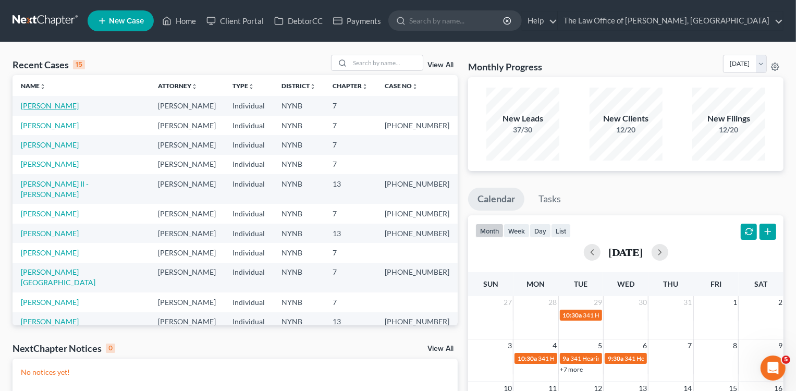
click at [53, 101] on link "[PERSON_NAME]" at bounding box center [50, 105] width 58 height 9
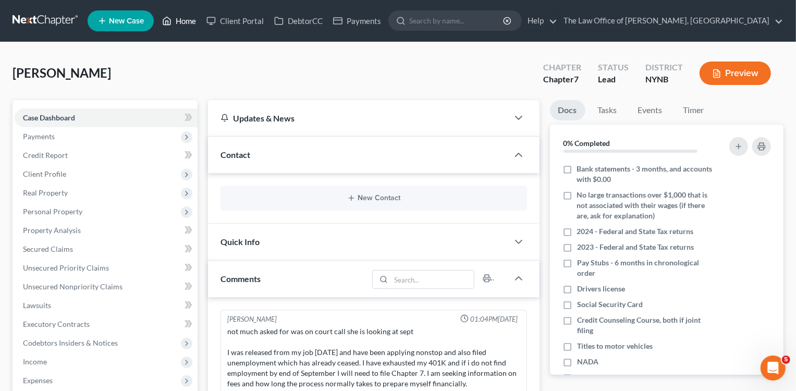
click at [177, 19] on link "Home" at bounding box center [179, 20] width 44 height 19
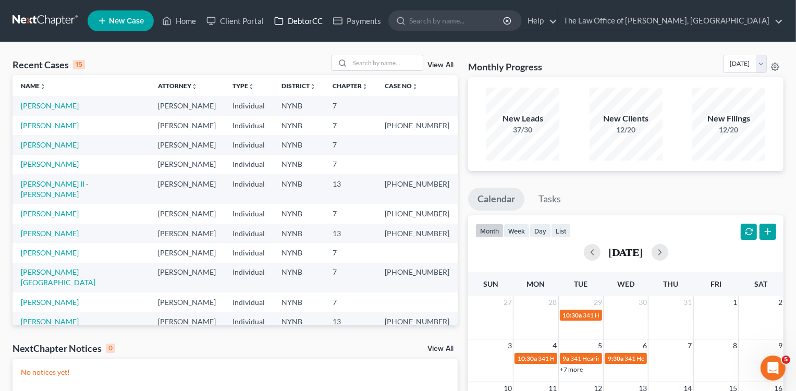
click at [303, 22] on link "DebtorCC" at bounding box center [298, 20] width 59 height 19
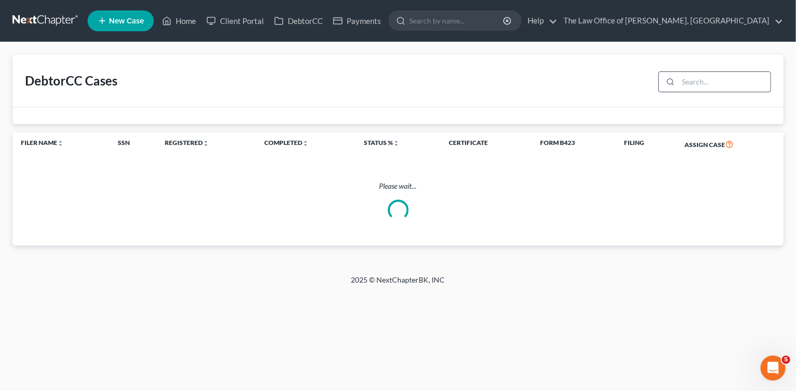
click at [682, 79] on input "search" at bounding box center [724, 82] width 92 height 20
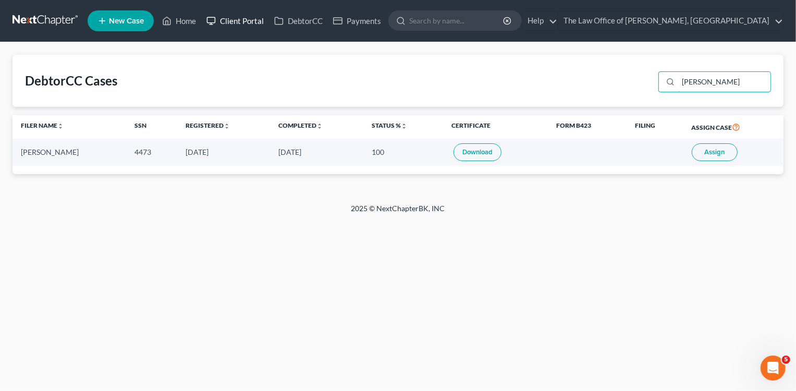
type input "[PERSON_NAME]"
click at [220, 18] on link "Client Portal" at bounding box center [235, 20] width 68 height 19
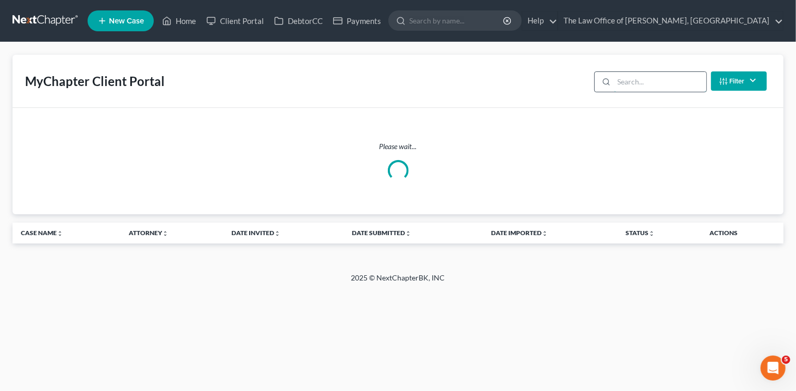
click at [634, 79] on input "search" at bounding box center [660, 82] width 92 height 20
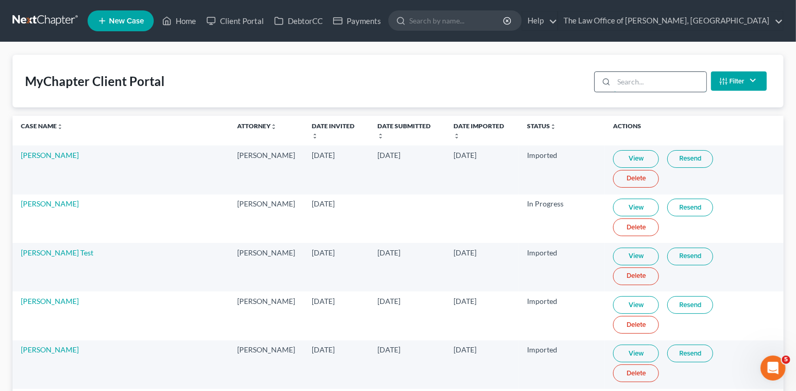
click at [634, 79] on input "search" at bounding box center [660, 82] width 92 height 20
click at [643, 78] on input "search" at bounding box center [660, 82] width 92 height 20
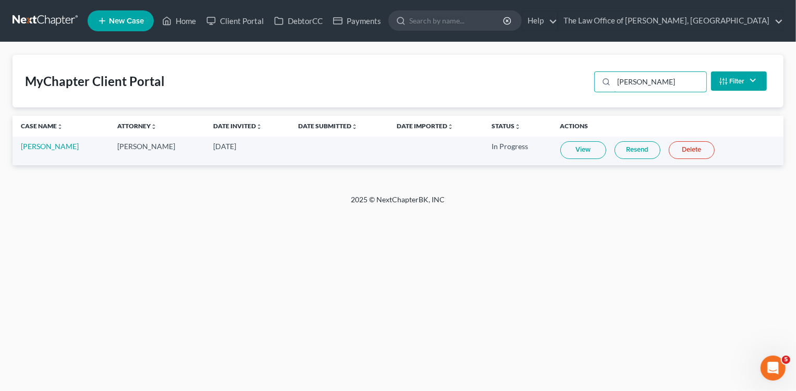
type input "[PERSON_NAME]"
click at [584, 151] on link "View" at bounding box center [583, 150] width 46 height 18
click at [183, 17] on link "Home" at bounding box center [179, 20] width 44 height 19
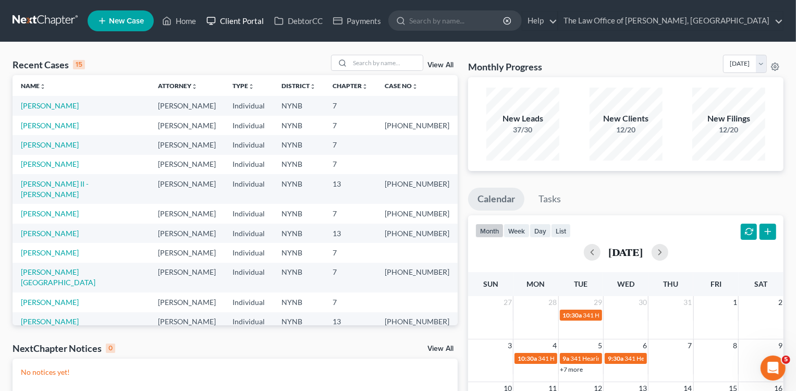
click at [251, 22] on link "Client Portal" at bounding box center [235, 20] width 68 height 19
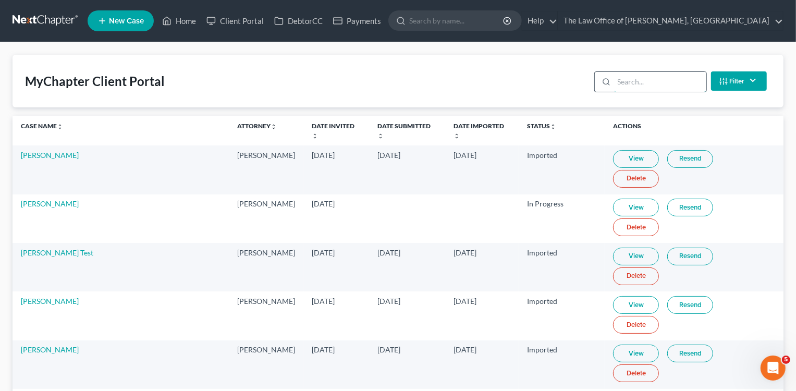
click at [665, 82] on input "search" at bounding box center [660, 82] width 92 height 20
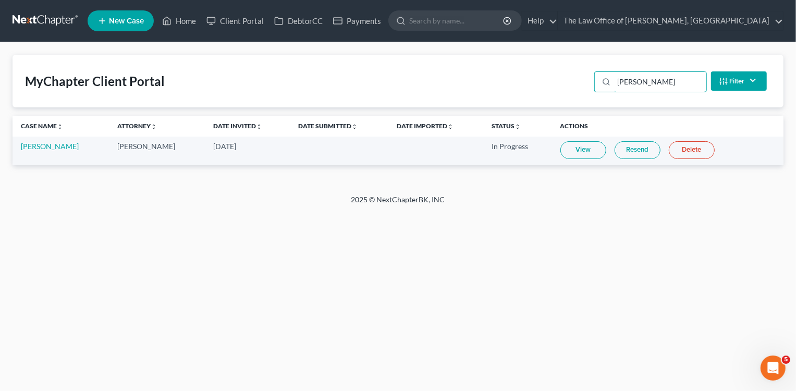
type input "[PERSON_NAME]"
click at [587, 152] on link "View" at bounding box center [583, 150] width 46 height 18
click at [184, 26] on link "Home" at bounding box center [179, 20] width 44 height 19
